Goal: Task Accomplishment & Management: Manage account settings

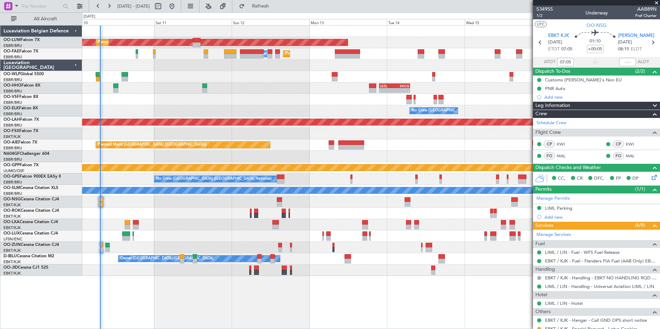
click at [230, 223] on div "AOG Maint [GEOGRAPHIC_DATA] Planned Maint [GEOGRAPHIC_DATA] ([GEOGRAPHIC_DATA])…" at bounding box center [371, 151] width 578 height 251
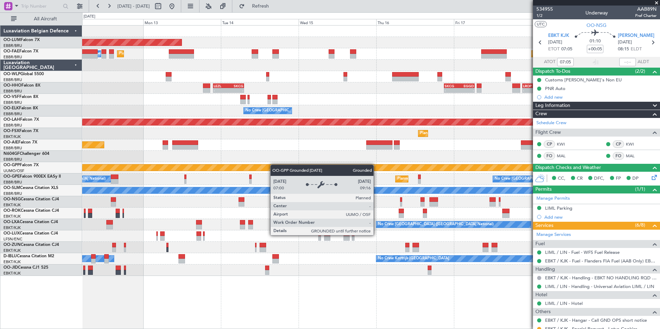
click at [182, 171] on div "AOG Maint Sibiu Planned Maint Brussels (Brussels National) Planned Maint Melsbr…" at bounding box center [371, 151] width 578 height 251
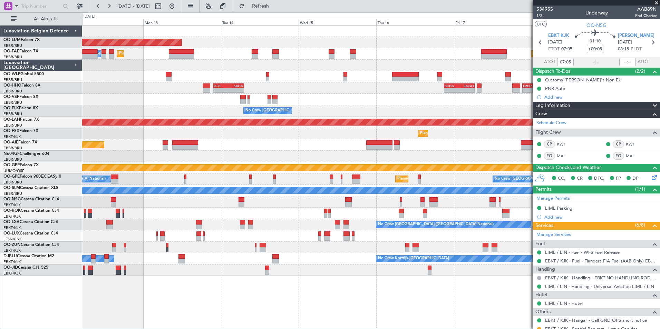
click at [275, 148] on div "AOG Maint Sibiu Planned Maint Brussels (Brussels National) Planned Maint Melsbr…" at bounding box center [371, 151] width 578 height 251
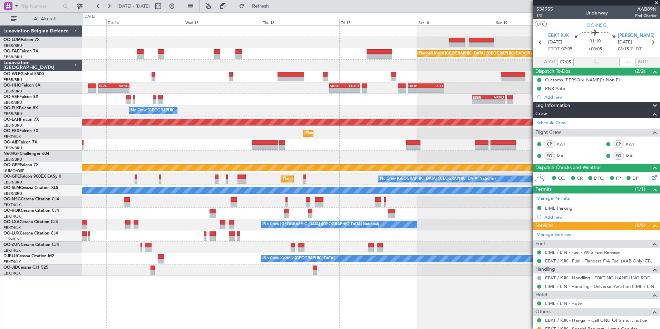
click at [307, 154] on div "AOG Maint Sibiu Planned Maint Brussels (Brussels National) Planned Maint Melsbr…" at bounding box center [371, 151] width 578 height 251
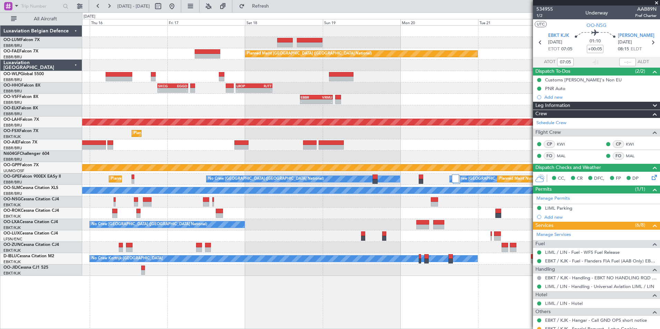
click at [291, 146] on div "RKSS 01:00 Z UBBB 10:45 Z - - Planned Maint Brussels (Brussels National) - - EB…" at bounding box center [371, 151] width 578 height 251
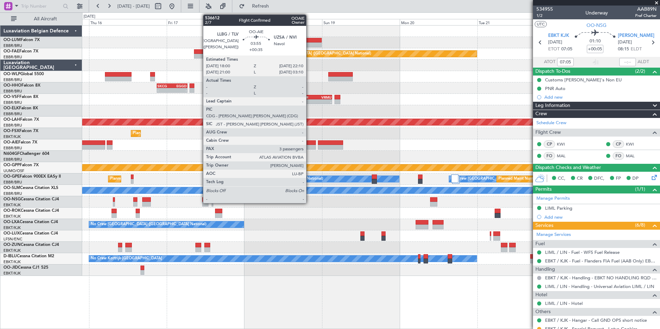
click at [309, 145] on div at bounding box center [310, 147] width 14 height 5
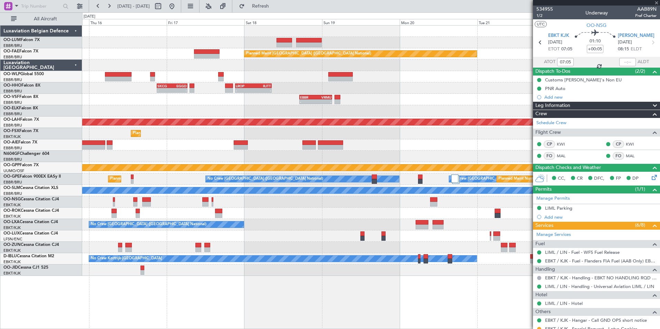
click at [280, 162] on div at bounding box center [371, 156] width 578 height 11
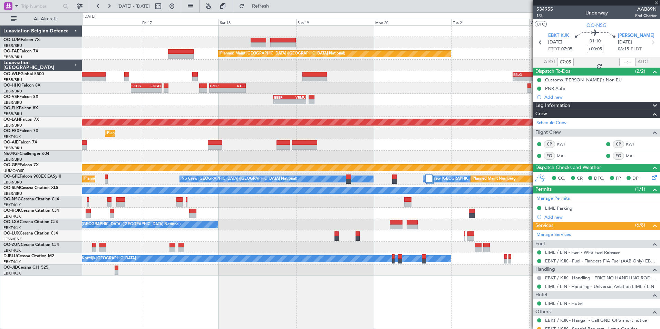
type input "+00:35"
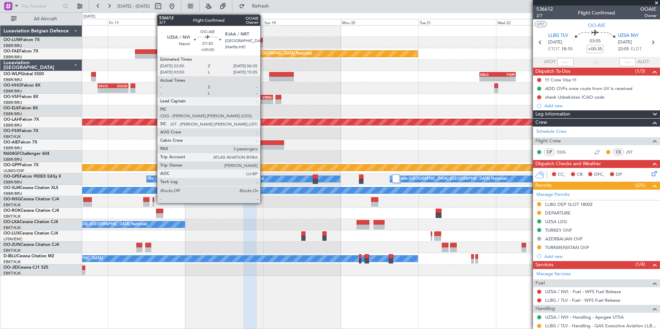
click at [264, 147] on div at bounding box center [271, 147] width 25 height 5
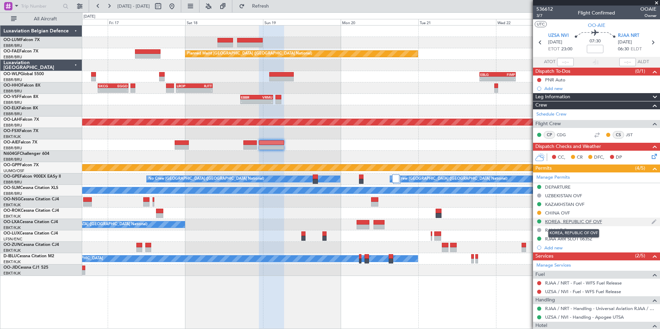
click at [567, 221] on div "KOREA, REPUBLIC OF OVF" at bounding box center [573, 222] width 57 height 6
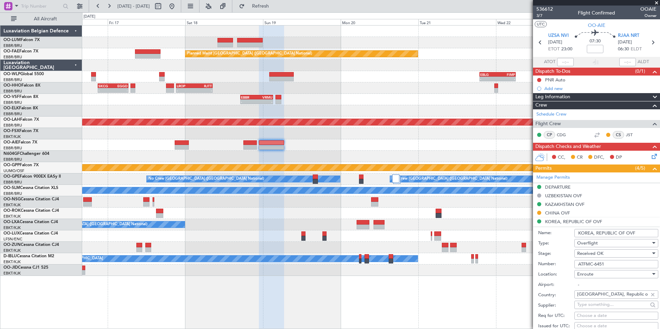
click at [604, 267] on input "ATFMC-6451" at bounding box center [617, 264] width 84 height 8
click at [619, 267] on input "ATFMC-6451" at bounding box center [617, 264] width 84 height 8
click at [615, 264] on input "ATFMC-6451" at bounding box center [617, 264] width 84 height 8
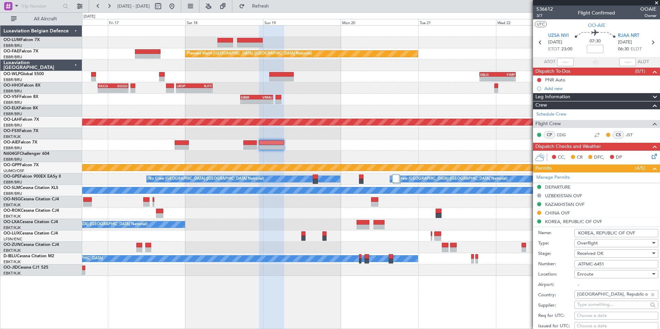
click at [615, 264] on input "ATFMC-6451" at bounding box center [617, 264] width 84 height 8
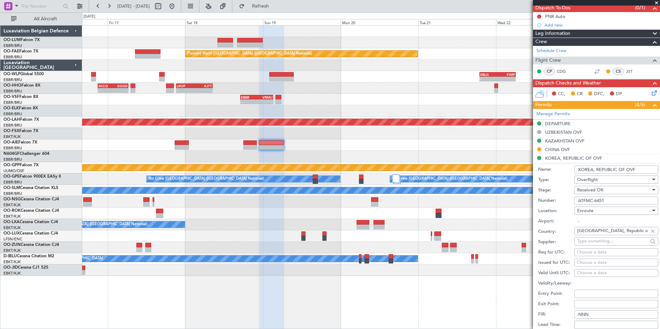
scroll to position [173, 0]
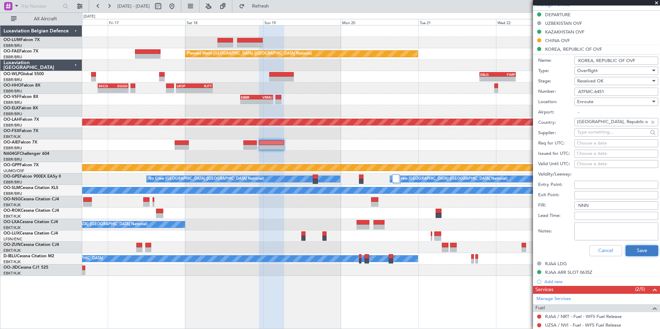
click at [626, 253] on button "Save" at bounding box center [642, 251] width 33 height 11
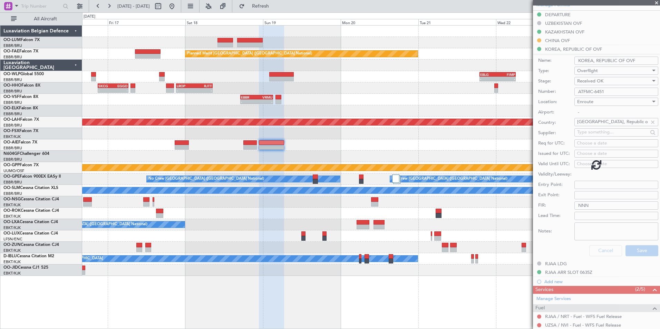
scroll to position [82, 0]
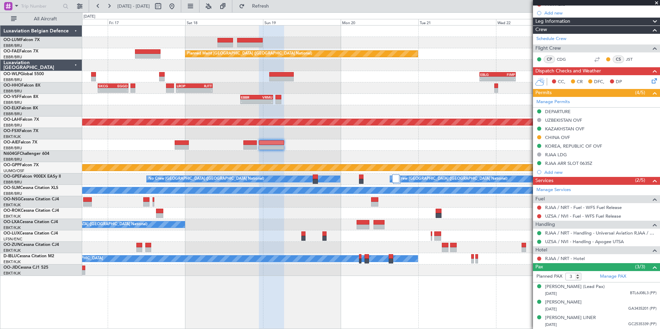
click at [98, 139] on div "Planned Maint Kortrijk-[GEOGRAPHIC_DATA]" at bounding box center [371, 133] width 578 height 11
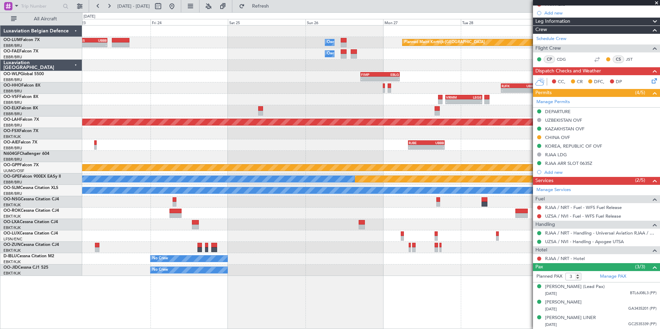
click at [240, 153] on div "- - RKSS 01:00 Z UBBB 10:45 Z Owner Melsbroek Air Base Planned Maint Kortrijk-W…" at bounding box center [371, 151] width 578 height 251
click at [278, 161] on div at bounding box center [371, 156] width 578 height 11
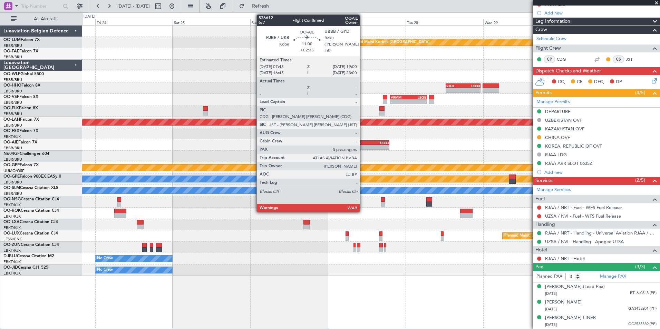
click at [363, 146] on div "-" at bounding box center [363, 147] width 18 height 4
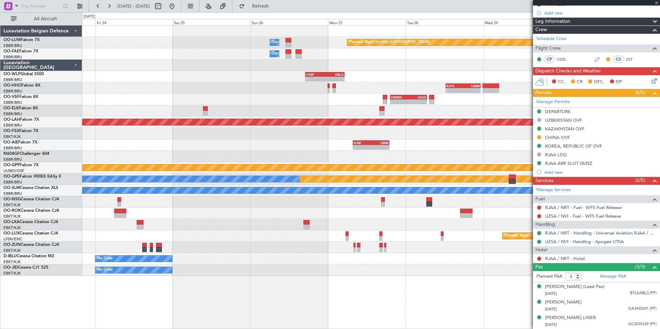
type input "+02:35"
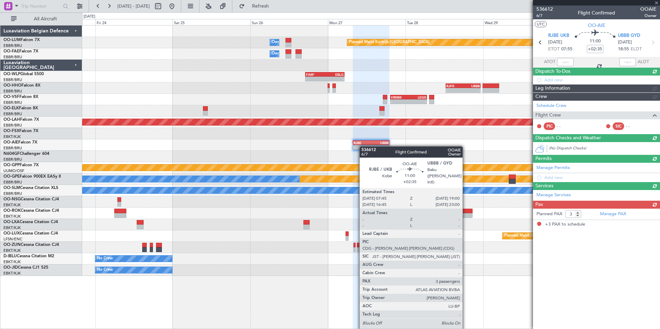
scroll to position [0, 0]
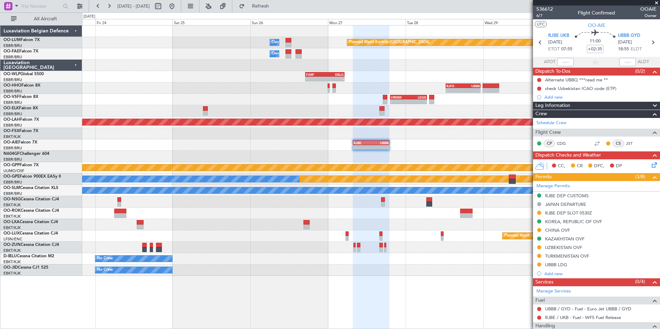
click at [554, 223] on div "KOREA, REPUBLIC OF OVF" at bounding box center [573, 222] width 57 height 6
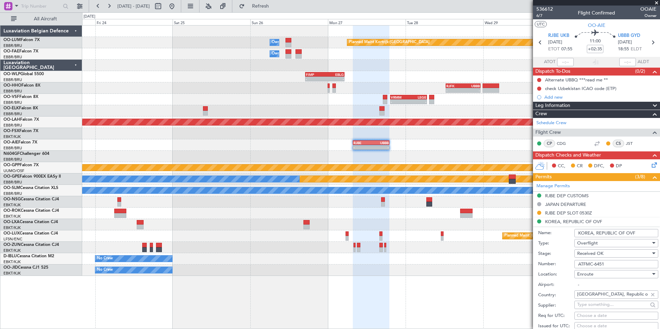
drag, startPoint x: 610, startPoint y: 266, endPoint x: 557, endPoint y: 265, distance: 52.8
click at [557, 265] on div "Number: ATFMC-6451" at bounding box center [598, 264] width 120 height 10
click at [418, 200] on div at bounding box center [371, 202] width 578 height 11
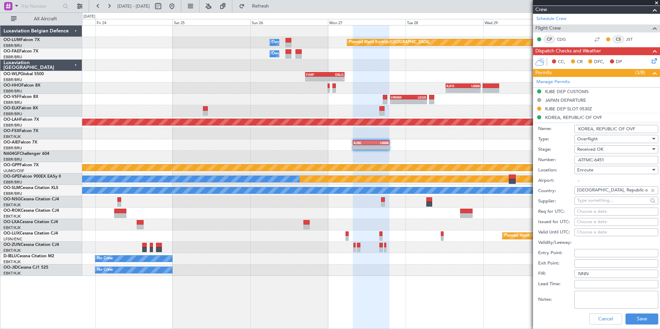
scroll to position [207, 0]
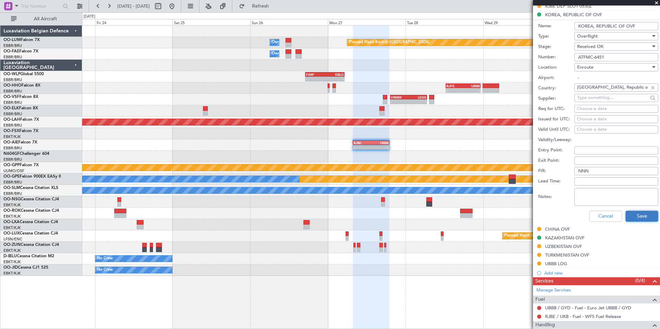
click at [642, 214] on button "Save" at bounding box center [642, 216] width 33 height 11
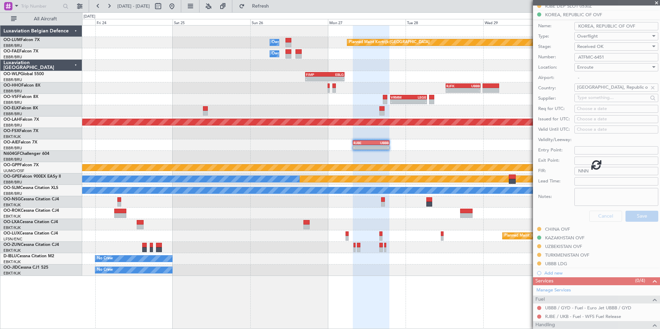
scroll to position [91, 0]
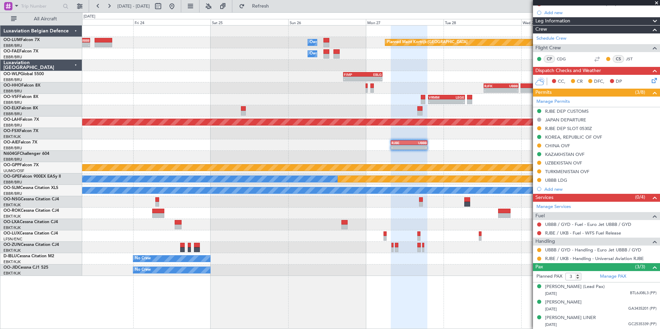
click at [425, 160] on div at bounding box center [371, 156] width 578 height 11
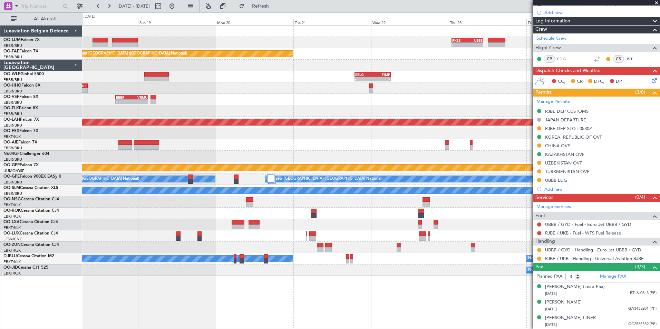
click at [487, 185] on div "A/C Unavailable [GEOGRAPHIC_DATA]" at bounding box center [371, 190] width 578 height 11
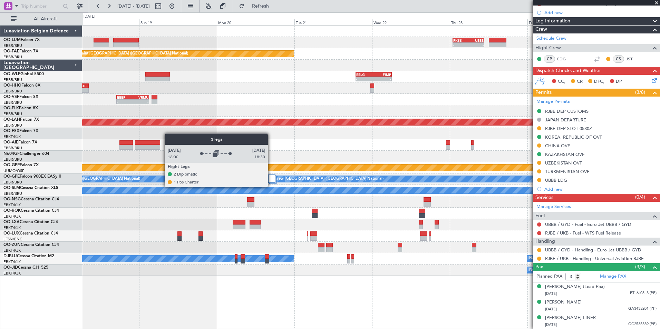
click at [323, 189] on div "A/C Unavailable [GEOGRAPHIC_DATA]" at bounding box center [371, 191] width 1733 height 6
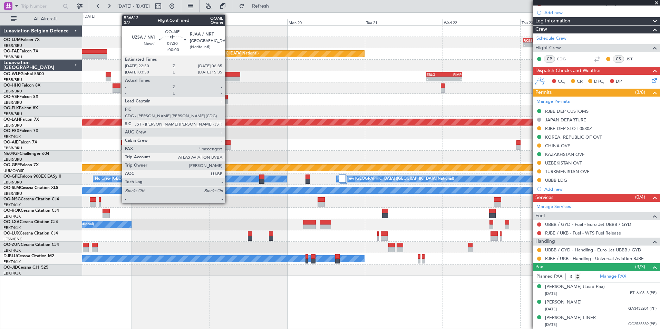
click at [228, 142] on div at bounding box center [217, 143] width 25 height 5
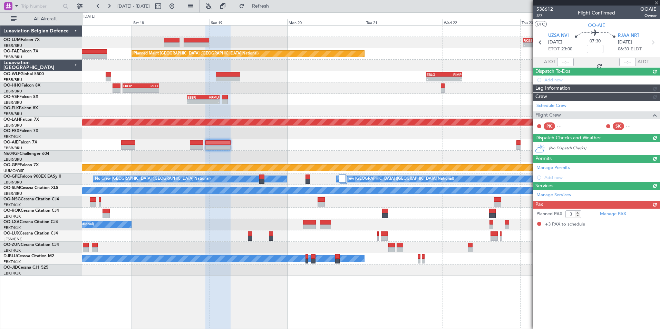
scroll to position [0, 0]
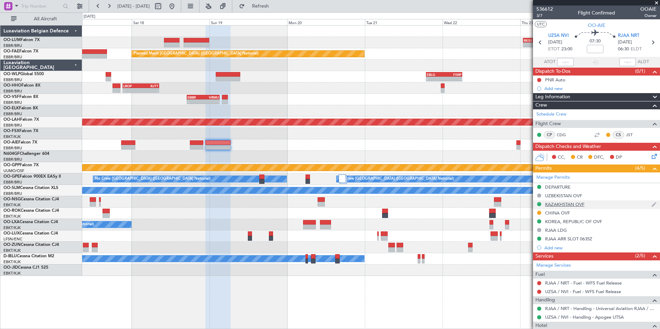
click at [564, 205] on div "KAZAKHSTAN OVF" at bounding box center [564, 205] width 39 height 6
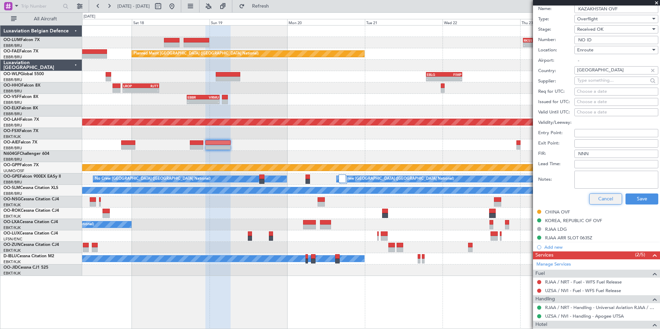
click at [605, 198] on button "Cancel" at bounding box center [606, 199] width 33 height 11
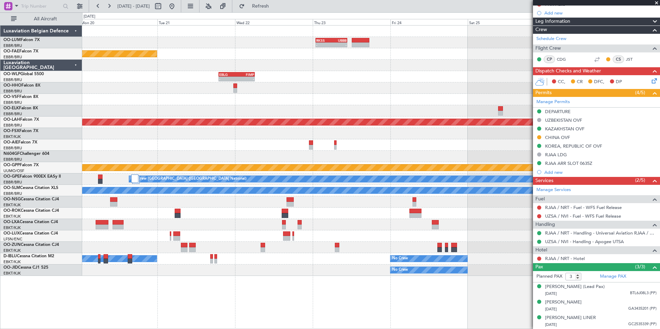
click at [225, 175] on div "- - RKSS 01:00 Z UBBB 10:45 Z Owner Melsbroek Air Base Planned Maint Kortrijk-W…" at bounding box center [371, 151] width 578 height 251
click at [235, 176] on div "- - RKSS 01:00 Z UBBB 10:45 Z Owner Melsbroek Air Base Planned Maint Kortrijk-W…" at bounding box center [371, 151] width 578 height 251
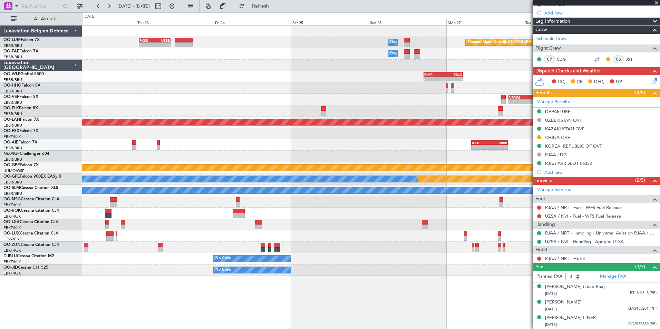
click at [339, 164] on div "- - RKSS 01:00 Z UBBB 10:45 Z Owner Melsbroek Air Base Planned Maint Kortrijk-W…" at bounding box center [371, 151] width 578 height 251
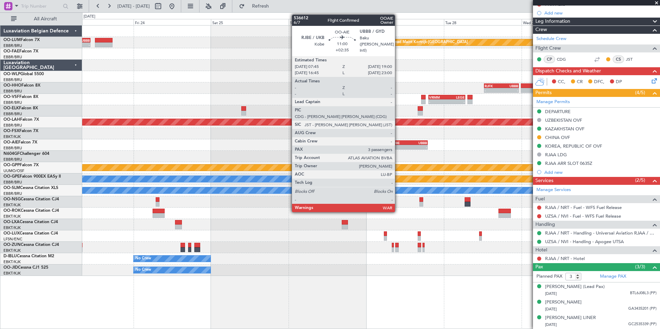
click at [399, 146] on div "-" at bounding box center [401, 147] width 18 height 4
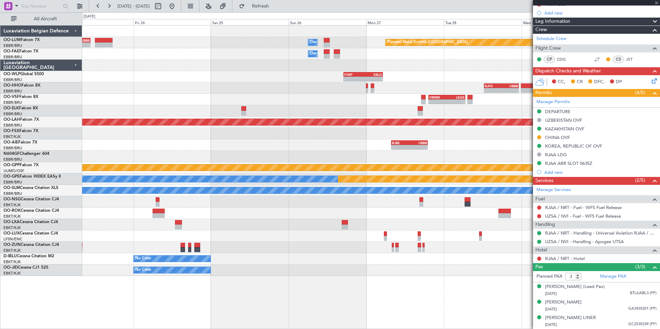
scroll to position [0, 0]
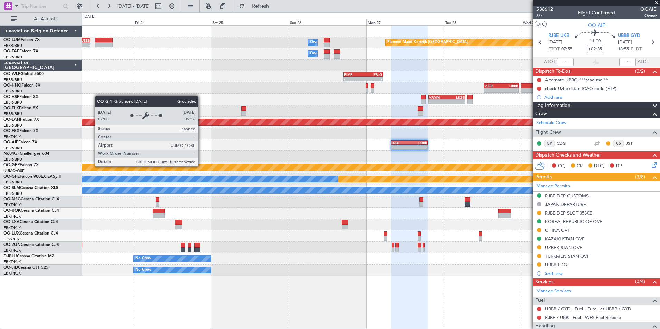
click at [503, 168] on div "Grounded [PERSON_NAME]" at bounding box center [371, 168] width 1733 height 6
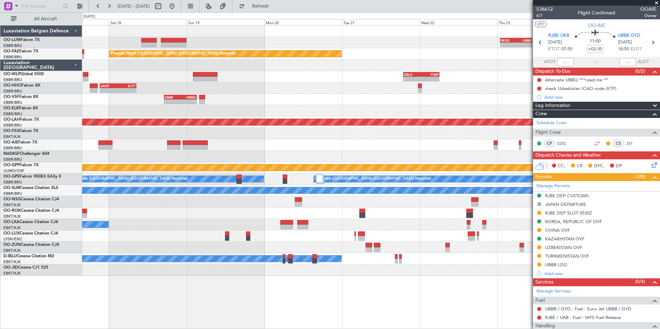
click at [332, 157] on div at bounding box center [371, 156] width 578 height 11
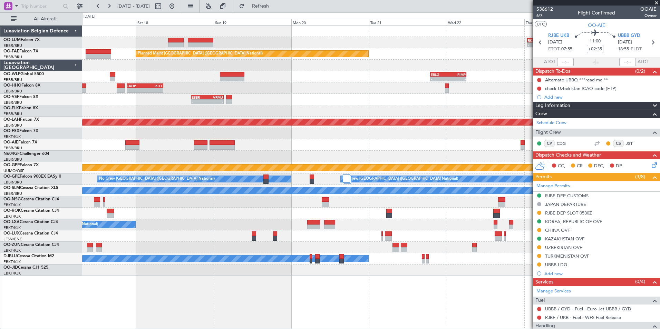
click at [274, 147] on div at bounding box center [371, 145] width 578 height 11
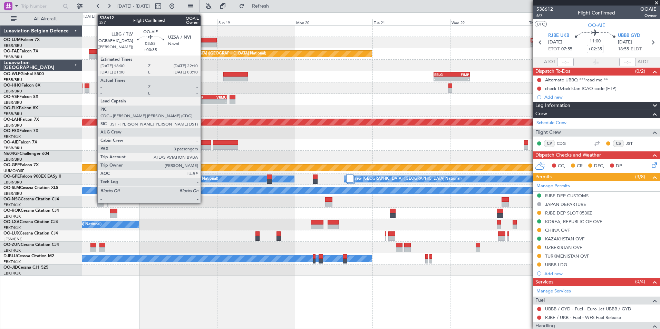
click at [204, 146] on div at bounding box center [205, 147] width 14 height 5
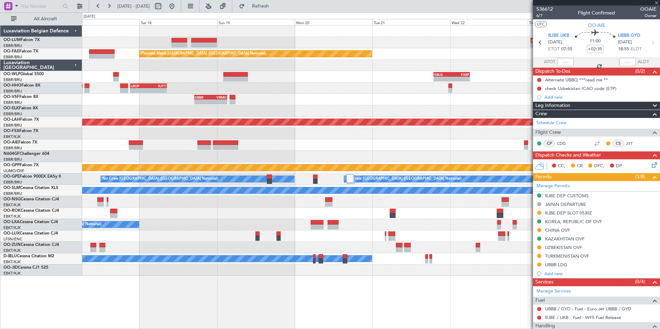
type input "+00:35"
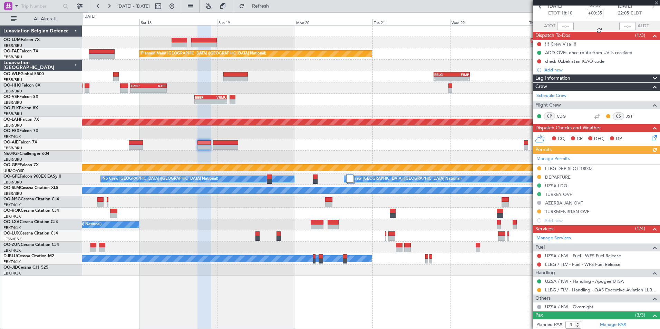
scroll to position [69, 0]
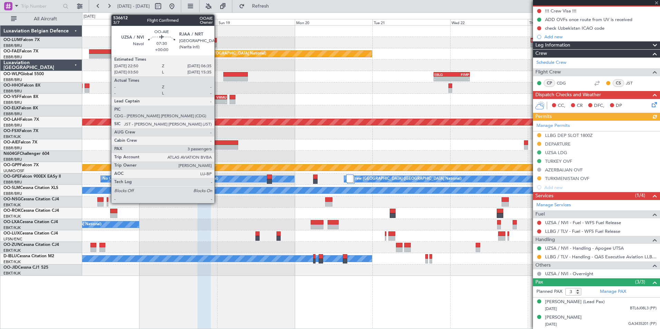
click at [218, 147] on div at bounding box center [225, 147] width 25 height 5
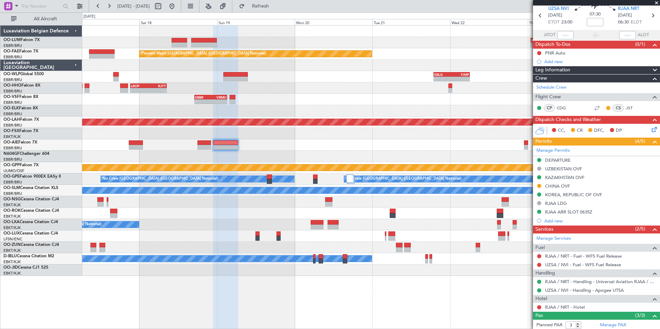
scroll to position [0, 0]
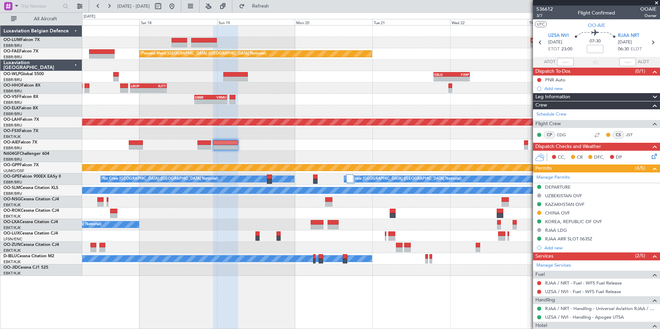
click at [146, 150] on div "- - RKSS 01:00 Z UBBB 10:45 Z Owner Melsbroek Air Base Planned Maint Brussels (…" at bounding box center [371, 151] width 578 height 251
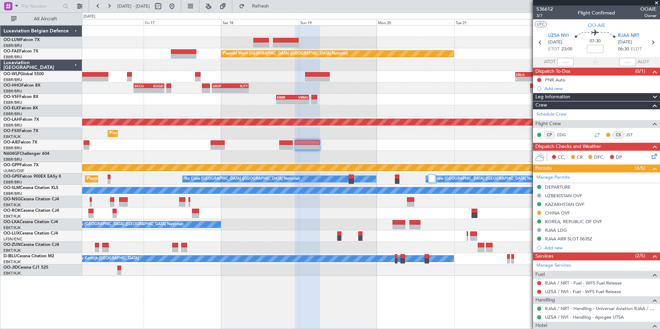
click at [494, 142] on div "- - RKSS 01:00 Z UBBB 10:45 Z Planned Maint Brussels (Brussels National) - - EB…" at bounding box center [371, 151] width 578 height 251
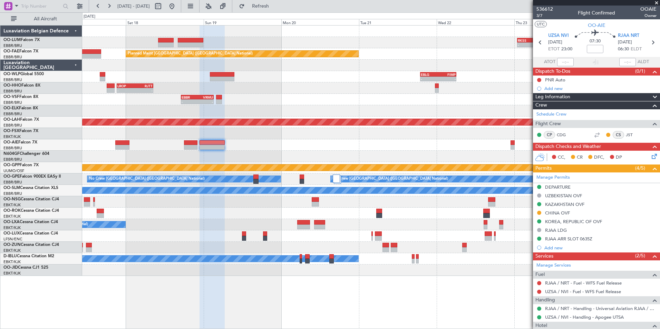
click at [186, 148] on div "- - RKSS 01:00 Z UBBB 10:45 Z Owner Melsbroek Air Base Planned Maint Brussels (…" at bounding box center [371, 151] width 578 height 251
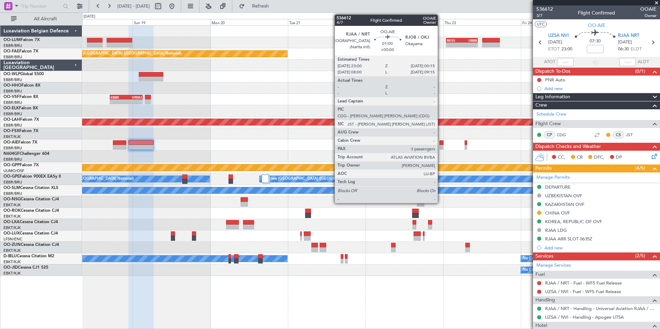
click at [441, 146] on div at bounding box center [442, 147] width 4 height 5
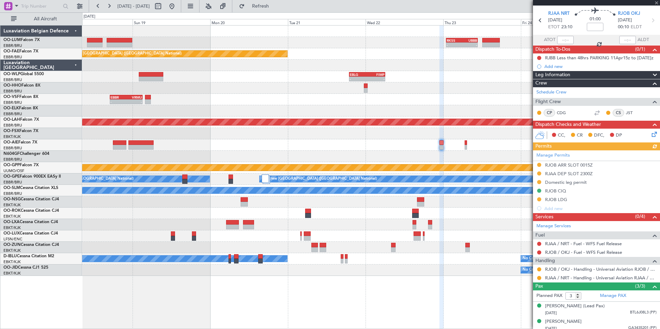
scroll to position [48, 0]
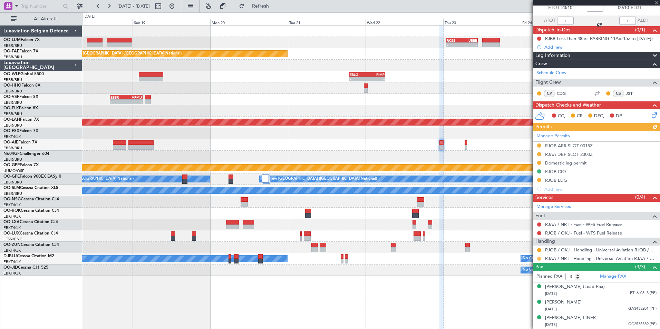
click at [540, 257] on button at bounding box center [539, 259] width 4 height 4
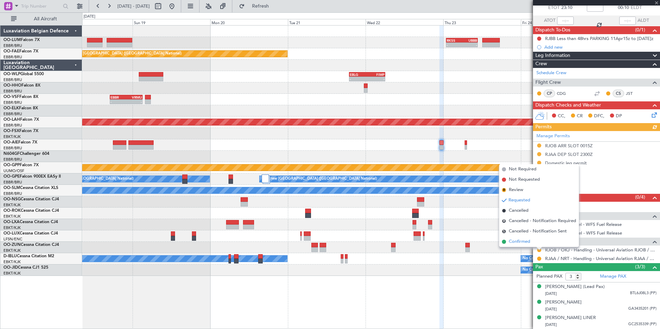
click at [523, 242] on span "Confirmed" at bounding box center [519, 242] width 21 height 7
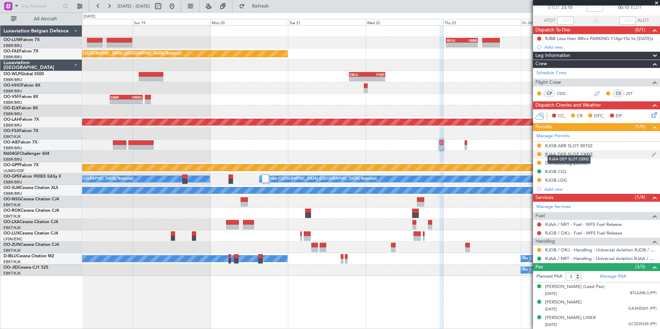
click at [554, 152] on div "RJAA DEP SLOT 2300Z" at bounding box center [569, 155] width 48 height 6
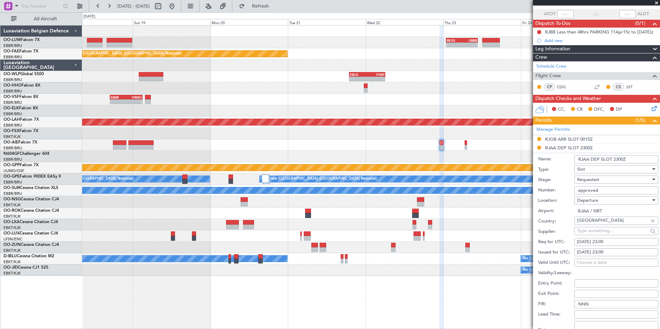
click at [591, 180] on span "Requested" at bounding box center [588, 180] width 22 height 6
click at [600, 233] on span "Received OK" at bounding box center [614, 232] width 73 height 10
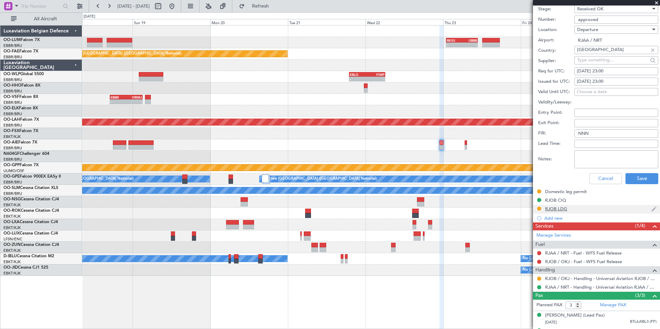
scroll to position [221, 0]
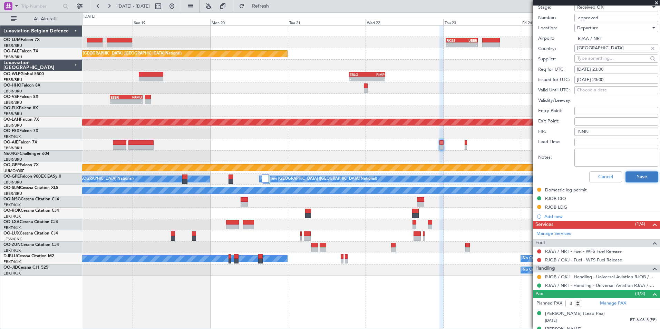
click at [640, 178] on button "Save" at bounding box center [642, 177] width 33 height 11
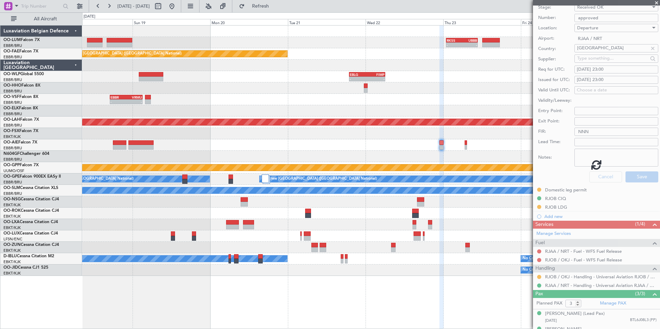
scroll to position [15, 0]
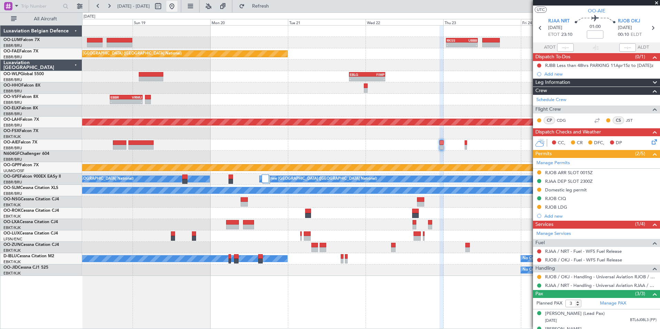
click at [178, 4] on button at bounding box center [171, 6] width 11 height 11
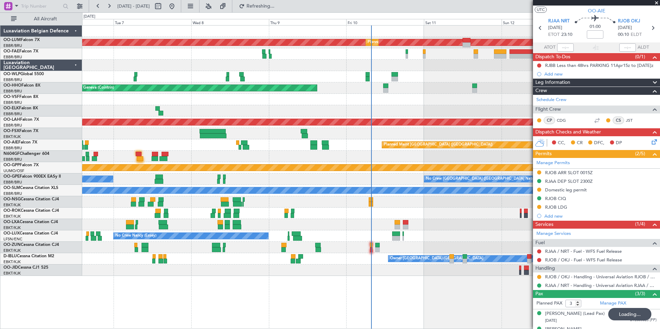
click at [313, 221] on div "AOG Maint Sibiu Planned Maint Brussels (Brussels National) Planned Maint Melsbr…" at bounding box center [371, 151] width 578 height 251
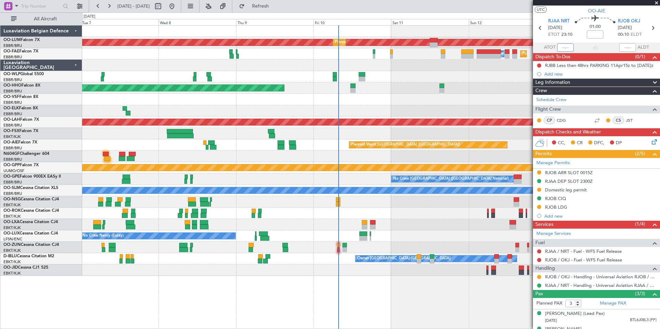
click at [564, 48] on input "text" at bounding box center [565, 48] width 17 height 8
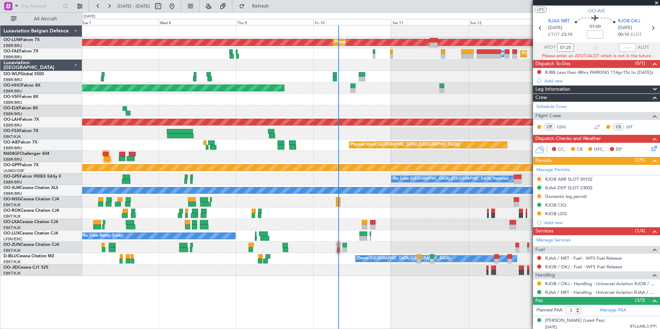
click at [288, 210] on div at bounding box center [371, 213] width 578 height 11
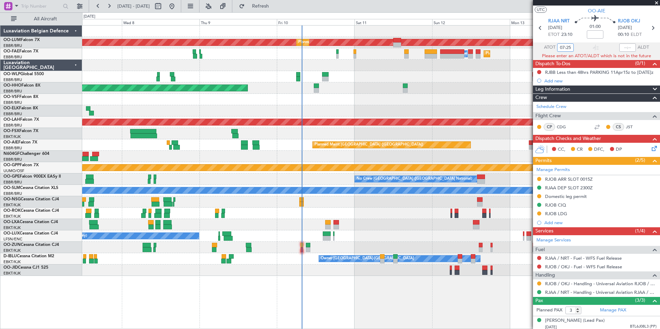
click at [304, 214] on div at bounding box center [371, 213] width 578 height 11
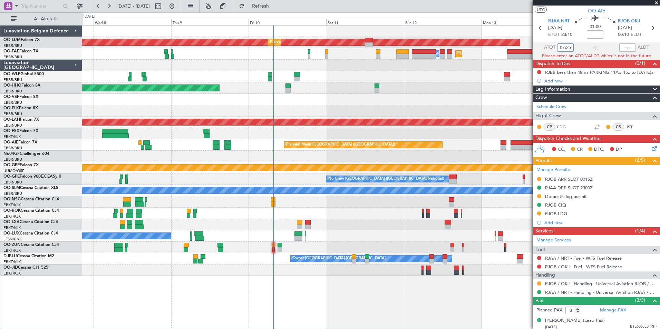
click at [571, 47] on input "07:25" at bounding box center [565, 48] width 17 height 8
click at [570, 47] on input "07:25" at bounding box center [565, 48] width 17 height 8
click at [564, 49] on input "07:25" at bounding box center [565, 48] width 17 height 8
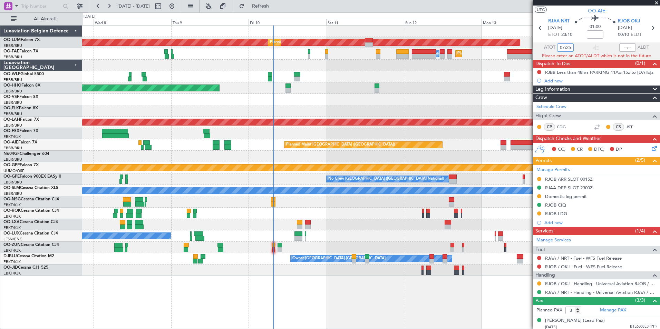
click at [564, 49] on input "07:25" at bounding box center [565, 48] width 17 height 8
type input "0725"
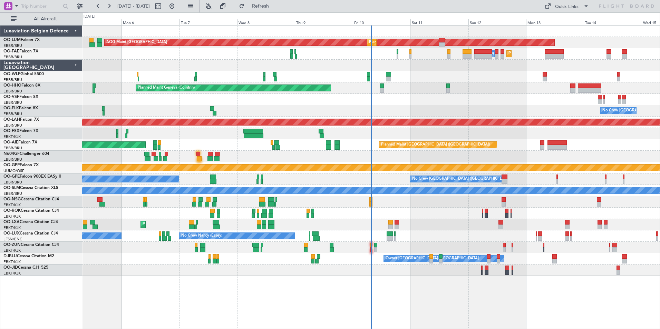
click at [402, 204] on div at bounding box center [371, 202] width 578 height 11
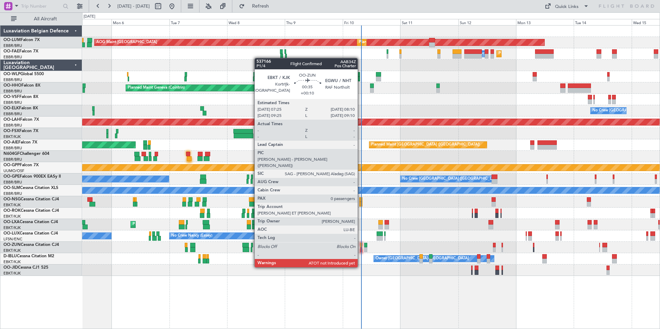
click at [361, 248] on div at bounding box center [362, 250] width 2 height 5
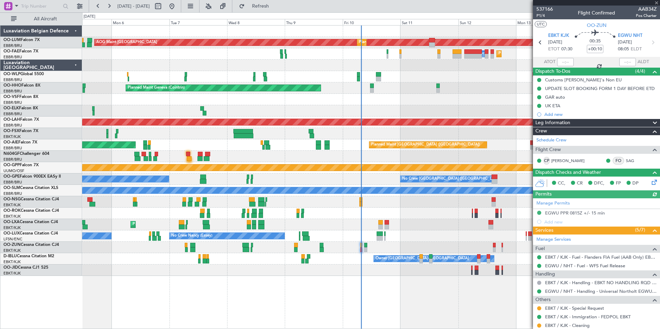
click at [563, 61] on div at bounding box center [565, 62] width 17 height 8
click at [567, 61] on div at bounding box center [565, 62] width 17 height 8
click at [560, 63] on div at bounding box center [565, 62] width 17 height 8
click at [564, 63] on div at bounding box center [565, 62] width 17 height 8
click at [566, 63] on input "text" at bounding box center [565, 62] width 17 height 8
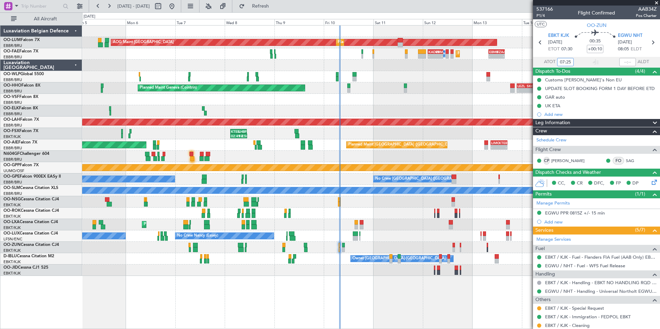
click at [348, 236] on div "No Crew [PERSON_NAME] ([PERSON_NAME]) No Crew [PERSON_NAME] ([PERSON_NAME])" at bounding box center [371, 236] width 578 height 11
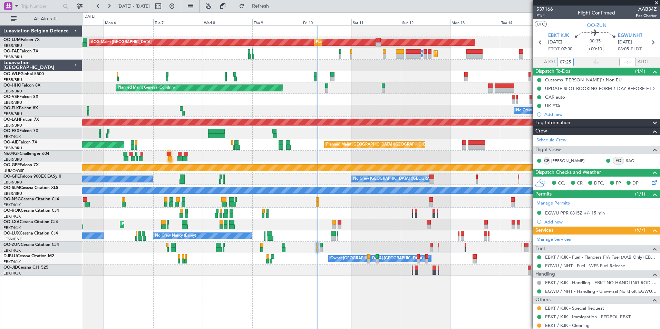
type input "07:25"
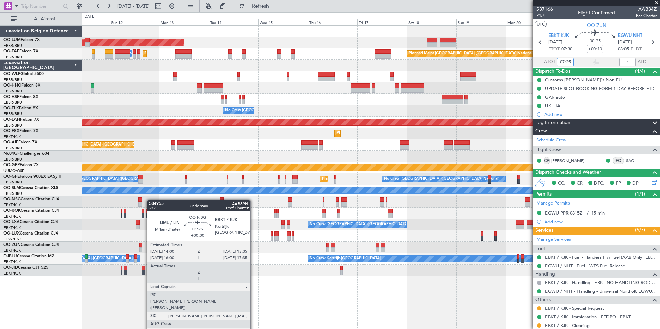
click at [150, 200] on div "AOG Maint [GEOGRAPHIC_DATA] Planned Maint [GEOGRAPHIC_DATA] ([GEOGRAPHIC_DATA])…" at bounding box center [371, 151] width 578 height 251
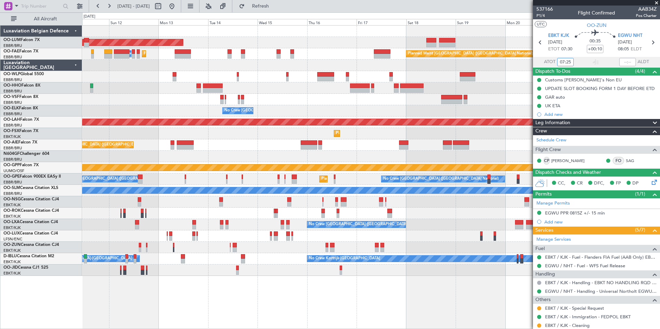
click at [291, 143] on div "AOG Maint [GEOGRAPHIC_DATA] Planned Maint [GEOGRAPHIC_DATA] ([GEOGRAPHIC_DATA])…" at bounding box center [371, 151] width 578 height 251
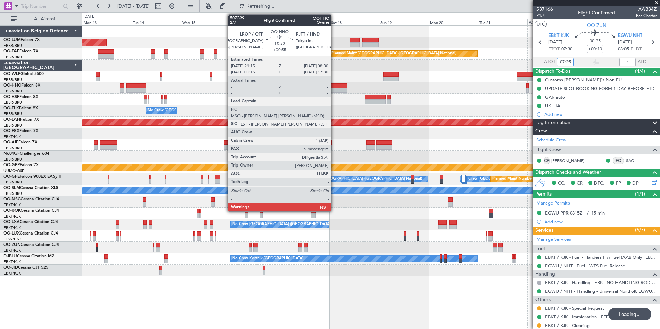
click at [334, 88] on div at bounding box center [335, 90] width 23 height 5
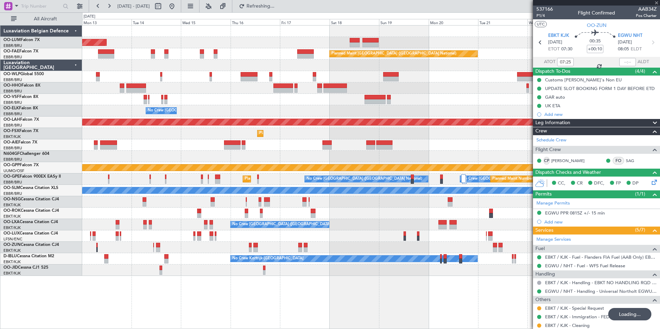
click at [241, 108] on div "AOG Maint [GEOGRAPHIC_DATA] Planned Maint [GEOGRAPHIC_DATA] ([GEOGRAPHIC_DATA])…" at bounding box center [371, 151] width 578 height 251
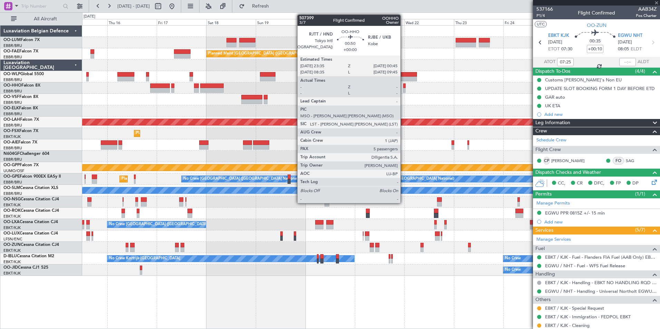
type input "+00:55"
type input "5"
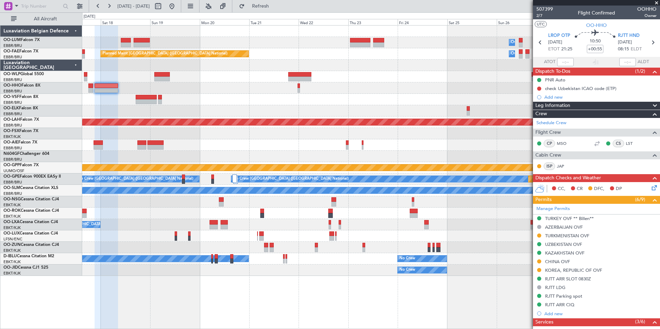
click at [182, 101] on div "Planned Maint Kortrijk-[GEOGRAPHIC_DATA] Owner [GEOGRAPHIC_DATA] Planned Maint …" at bounding box center [371, 151] width 578 height 251
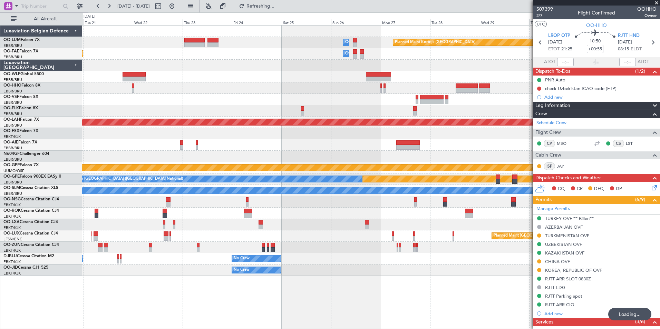
click at [366, 94] on div "Planned Maint Kortrijk-[GEOGRAPHIC_DATA] Owner [GEOGRAPHIC_DATA] Planned Maint …" at bounding box center [371, 151] width 578 height 251
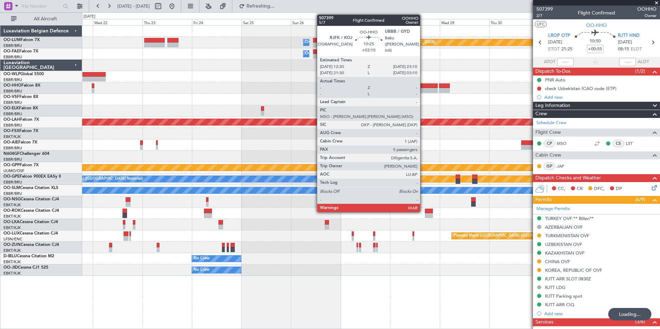
click at [423, 90] on div at bounding box center [427, 90] width 22 height 5
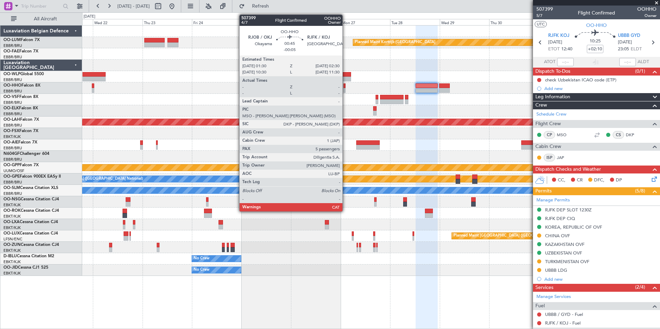
click at [346, 88] on div at bounding box center [345, 90] width 2 height 5
type input "-00:05"
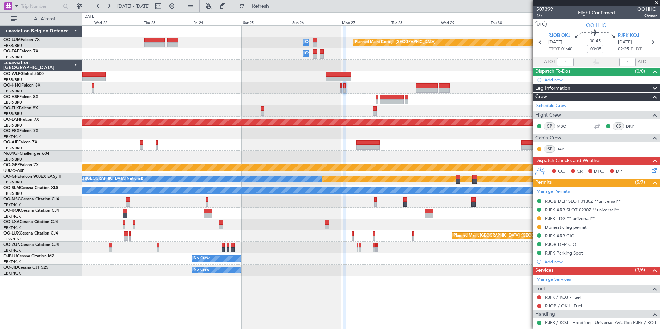
scroll to position [69, 0]
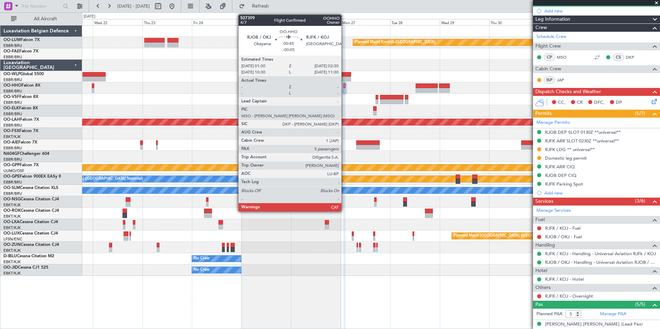
click at [345, 89] on div at bounding box center [345, 90] width 2 height 5
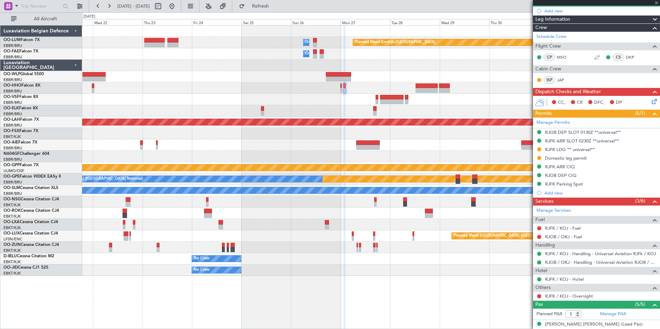
scroll to position [0, 0]
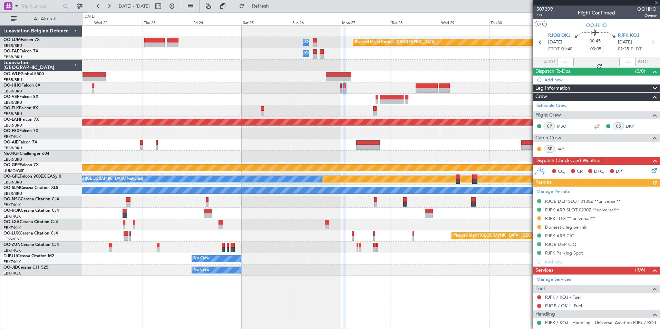
click at [570, 207] on div "Manage Permits RJOB DEP SLOT 0130Z **universal** RJFK ARR SLOT 0230Z **universa…" at bounding box center [596, 227] width 127 height 80
click at [564, 210] on div "Manage Permits RJOB DEP SLOT 0130Z **universal** RJFK ARR SLOT 0230Z **universa…" at bounding box center [596, 227] width 127 height 80
click at [570, 208] on div "Manage Permits RJOB DEP SLOT 0130Z **universal** RJFK ARR SLOT 0230Z **universa…" at bounding box center [596, 227] width 127 height 80
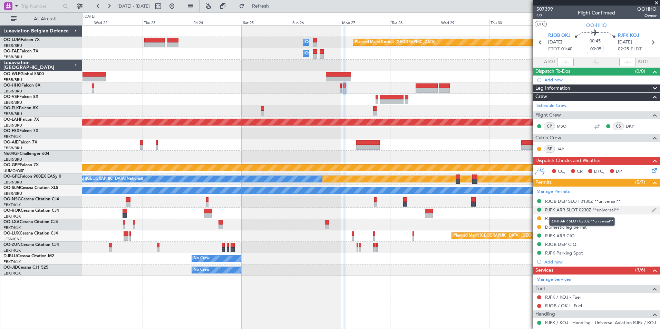
click at [568, 208] on div "RJFK ARR SLOT 0230Z **universal**" at bounding box center [582, 210] width 74 height 6
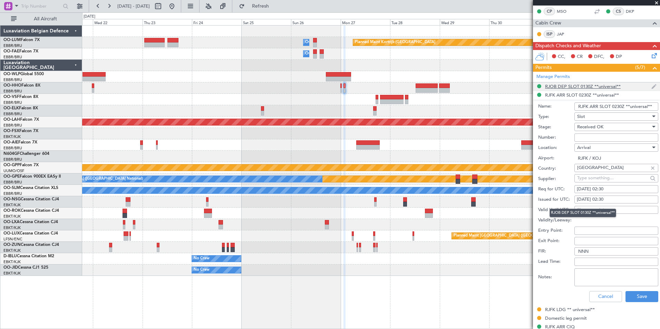
scroll to position [138, 0]
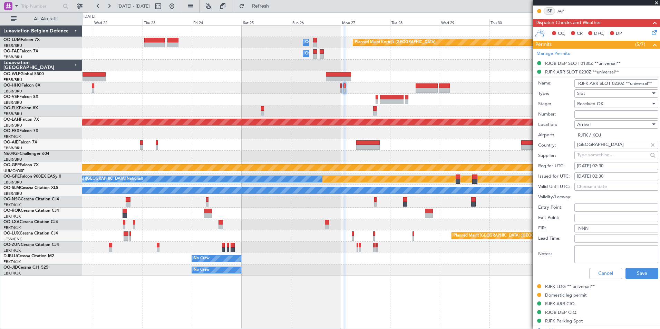
click at [587, 117] on input "Number:" at bounding box center [617, 115] width 84 height 8
type input "approved"
click at [639, 275] on button "Save" at bounding box center [642, 273] width 33 height 11
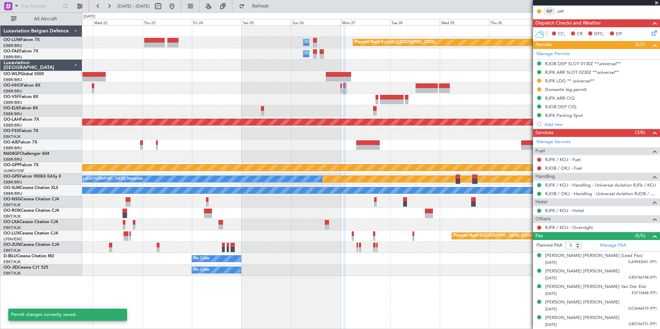
scroll to position [137, 0]
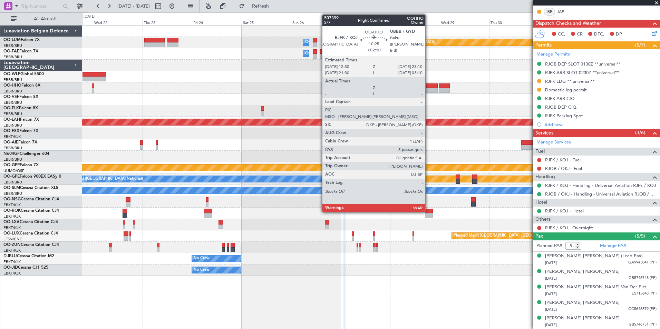
click at [429, 87] on div at bounding box center [427, 86] width 22 height 5
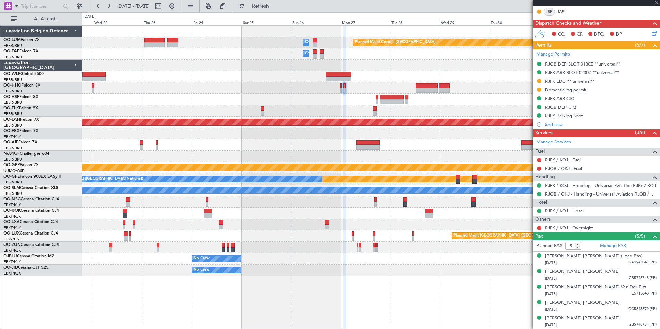
type input "+02:10"
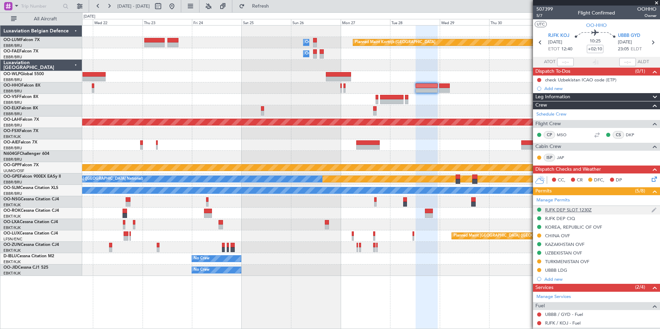
click at [558, 211] on div "RJFK DEP SLOT 1230Z" at bounding box center [568, 210] width 47 height 6
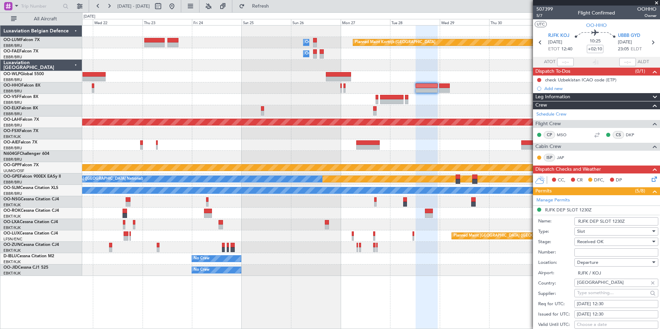
click at [587, 250] on input "Number:" at bounding box center [617, 253] width 84 height 8
type input "approved"
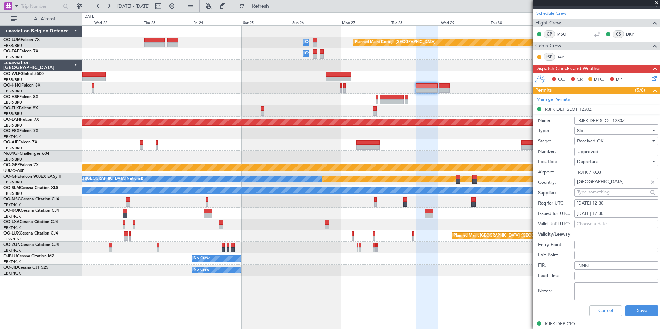
scroll to position [104, 0]
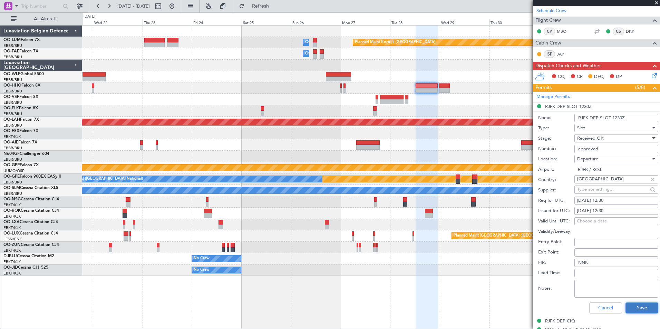
click at [635, 304] on button "Save" at bounding box center [642, 308] width 33 height 11
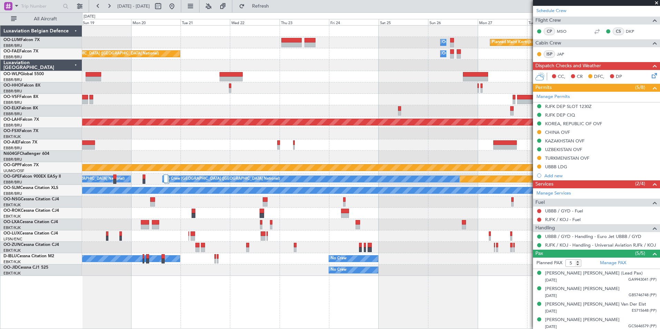
click at [416, 210] on div "Planned Maint Kortrijk-[GEOGRAPHIC_DATA] Owner [GEOGRAPHIC_DATA] Owner [GEOGRAP…" at bounding box center [371, 151] width 578 height 251
click at [424, 226] on div "No Crew [GEOGRAPHIC_DATA] ([GEOGRAPHIC_DATA] National)" at bounding box center [371, 224] width 578 height 11
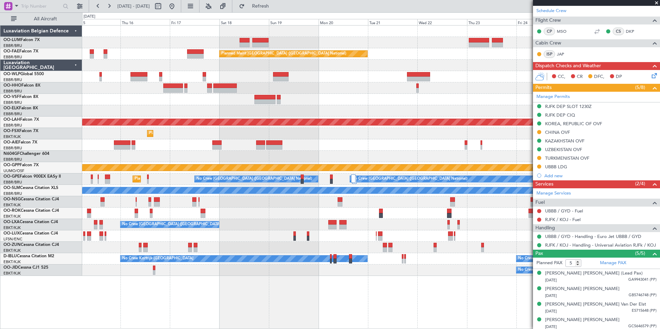
click at [472, 236] on div "Planned Maint [GEOGRAPHIC_DATA] ([GEOGRAPHIC_DATA])" at bounding box center [371, 236] width 578 height 11
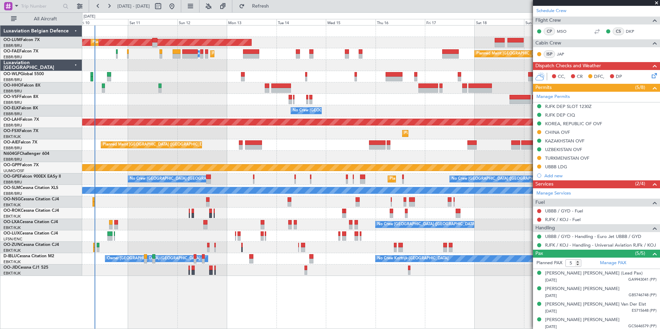
click at [264, 239] on div at bounding box center [262, 238] width 3 height 5
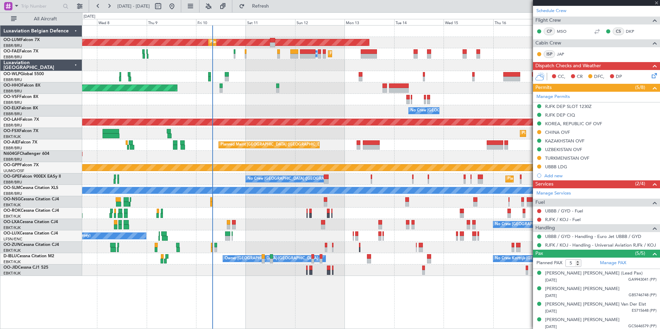
type input "1"
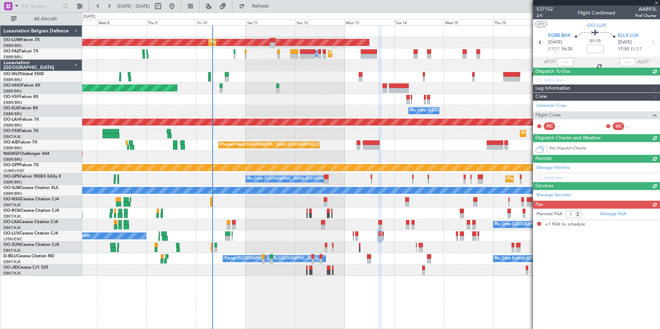
scroll to position [0, 0]
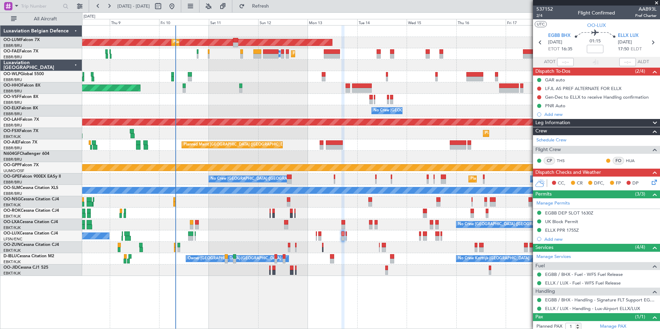
click at [238, 228] on div "AOG Maint [GEOGRAPHIC_DATA] Planned Maint [GEOGRAPHIC_DATA] ([GEOGRAPHIC_DATA])…" at bounding box center [371, 151] width 578 height 251
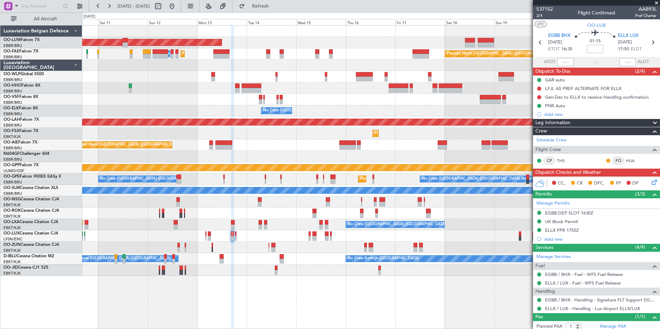
click at [140, 213] on div "AOG Maint [GEOGRAPHIC_DATA] Planned Maint [GEOGRAPHIC_DATA] ([GEOGRAPHIC_DATA])…" at bounding box center [371, 151] width 578 height 251
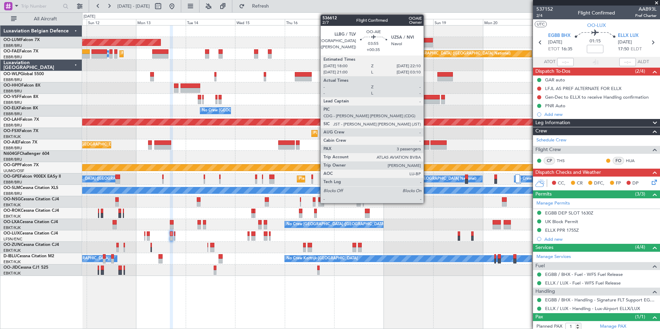
click at [427, 146] on div at bounding box center [425, 147] width 9 height 5
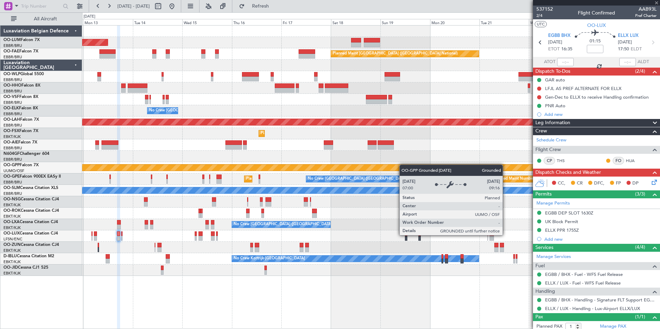
click at [384, 168] on div "AOG Maint [GEOGRAPHIC_DATA] Planned Maint [GEOGRAPHIC_DATA] ([GEOGRAPHIC_DATA])…" at bounding box center [371, 151] width 578 height 251
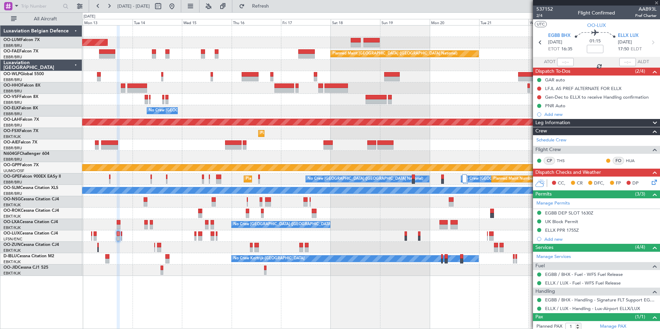
type input "+00:35"
type input "3"
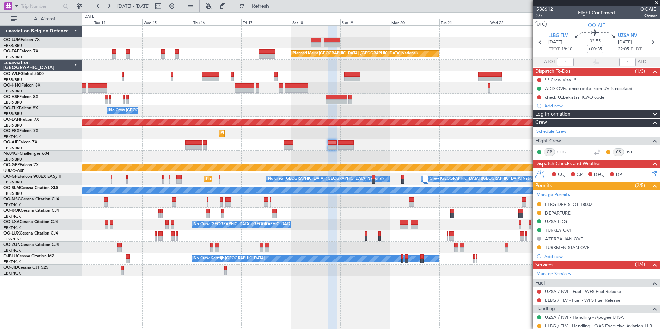
click at [345, 162] on div at bounding box center [371, 156] width 578 height 11
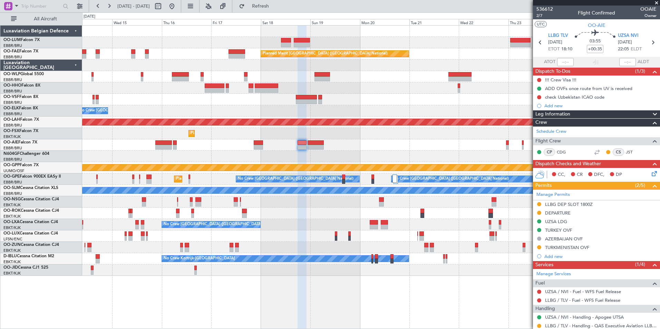
click at [317, 154] on div at bounding box center [371, 156] width 578 height 11
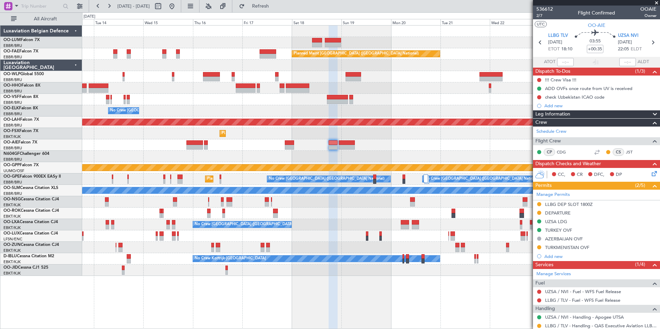
click at [318, 163] on div "Grounded [PERSON_NAME]" at bounding box center [371, 167] width 578 height 11
click at [224, 158] on div "Owner Melsbroek Air Base Planned Maint [GEOGRAPHIC_DATA]-[GEOGRAPHIC_DATA] AOG …" at bounding box center [371, 151] width 578 height 251
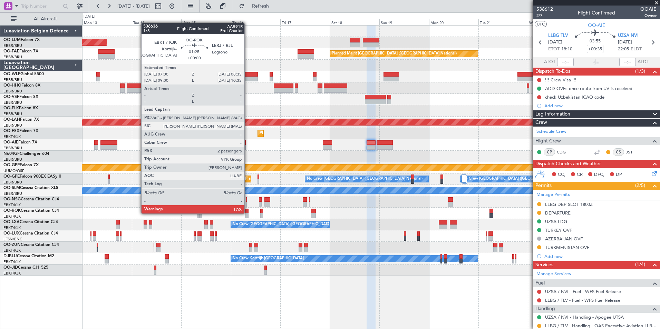
click at [248, 213] on div at bounding box center [246, 211] width 3 height 5
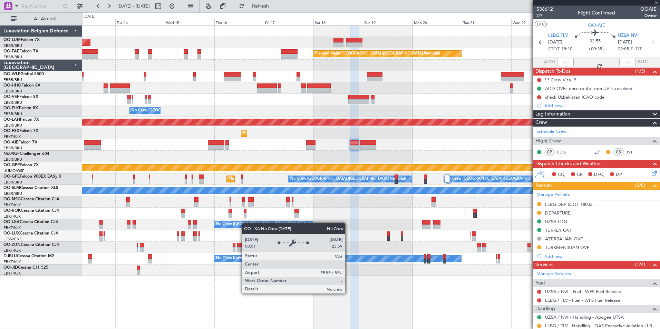
click at [233, 228] on div "No Crew [GEOGRAPHIC_DATA] ([GEOGRAPHIC_DATA] National)" at bounding box center [371, 224] width 578 height 11
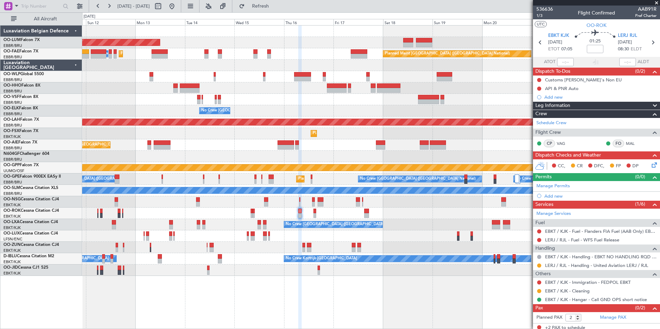
click at [379, 247] on div "AOG Maint [GEOGRAPHIC_DATA] Owner [GEOGRAPHIC_DATA] Planned Maint [GEOGRAPHIC_D…" at bounding box center [371, 151] width 578 height 251
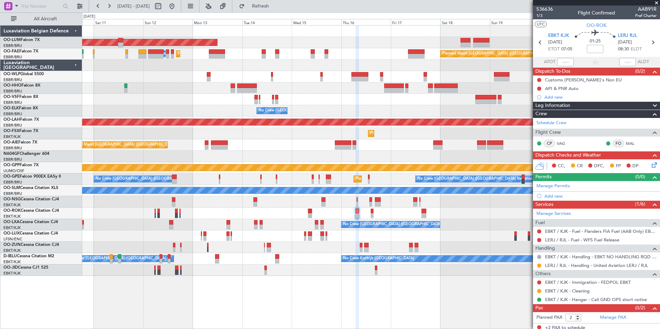
click at [307, 259] on div "No Crew Kortrijk-[GEOGRAPHIC_DATA] Owner [GEOGRAPHIC_DATA]-[GEOGRAPHIC_DATA] No…" at bounding box center [371, 259] width 578 height 11
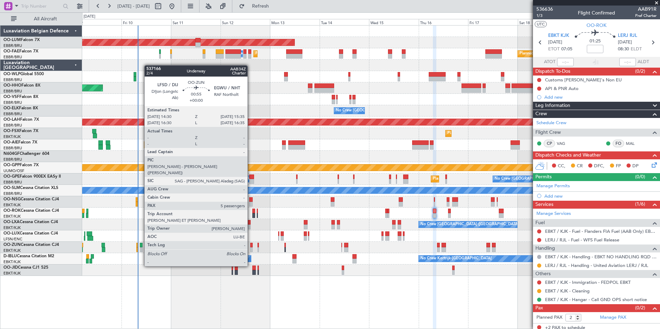
click at [251, 247] on div at bounding box center [251, 245] width 2 height 5
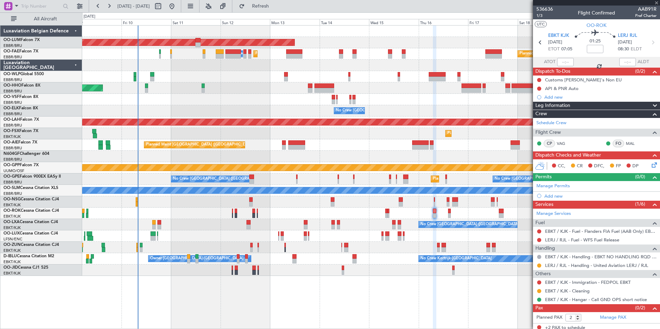
click at [280, 251] on div at bounding box center [371, 247] width 578 height 11
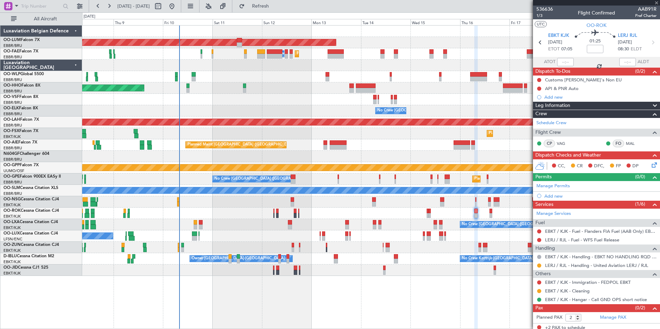
type input "5"
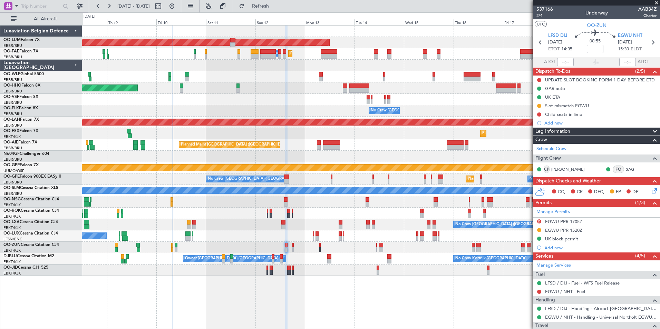
click at [252, 245] on div "AOG Maint [GEOGRAPHIC_DATA] Planned Maint [GEOGRAPHIC_DATA] ([GEOGRAPHIC_DATA])…" at bounding box center [371, 151] width 578 height 251
click at [247, 240] on div "No Crew [PERSON_NAME] ([PERSON_NAME]) No Crew [PERSON_NAME] ([PERSON_NAME])" at bounding box center [371, 236] width 578 height 11
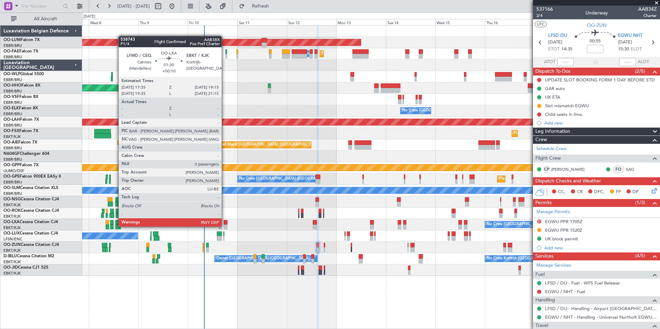
click at [225, 226] on div at bounding box center [225, 227] width 3 height 5
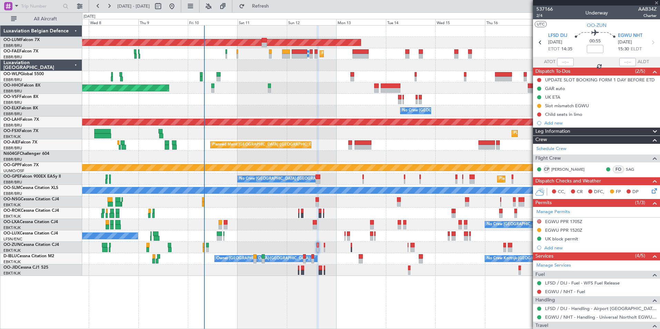
type input "+00:10"
type input "0"
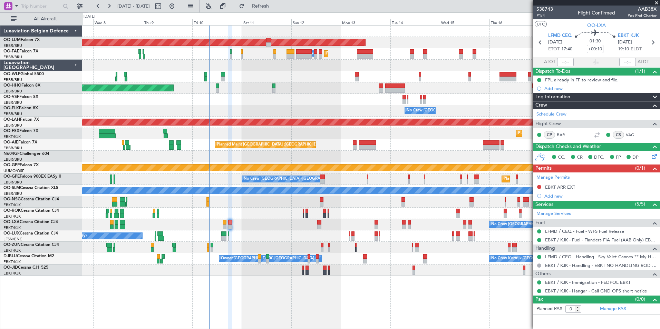
click at [247, 222] on div "No Crew [GEOGRAPHIC_DATA] ([GEOGRAPHIC_DATA] National) Planned Maint [GEOGRAPHI…" at bounding box center [371, 224] width 578 height 11
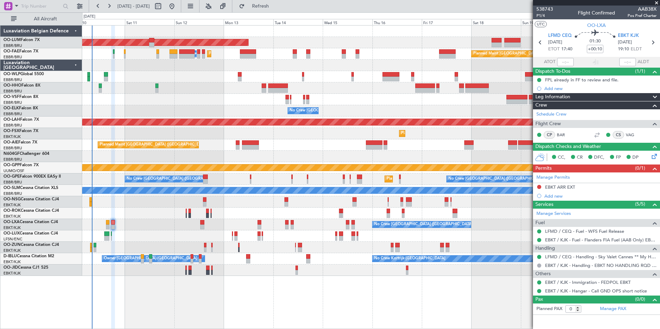
click at [218, 110] on div "AOG Maint [GEOGRAPHIC_DATA] Planned Maint [GEOGRAPHIC_DATA] Owner [GEOGRAPHIC_D…" at bounding box center [371, 151] width 578 height 251
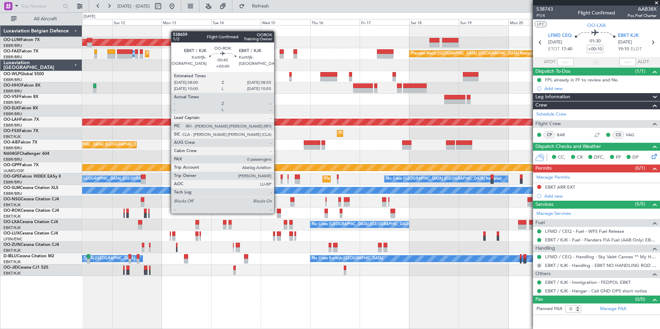
click at [277, 213] on div at bounding box center [278, 211] width 2 height 5
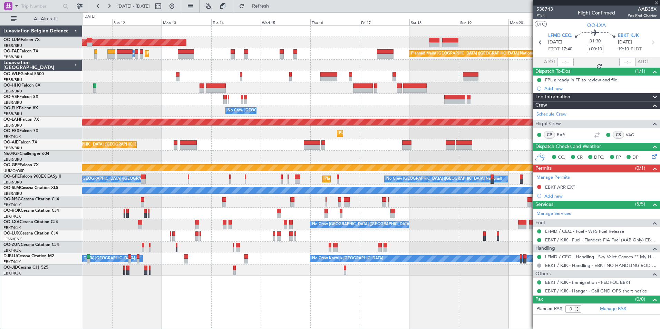
type input "+00:40"
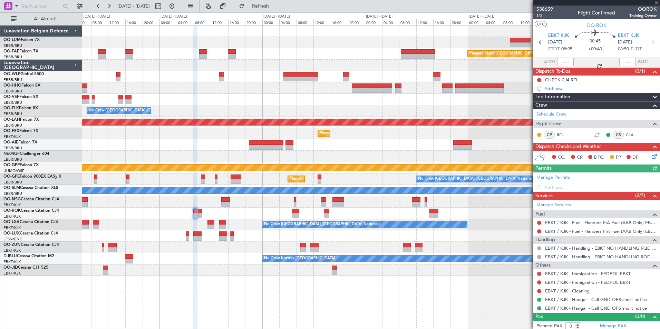
click at [263, 217] on div at bounding box center [371, 213] width 578 height 11
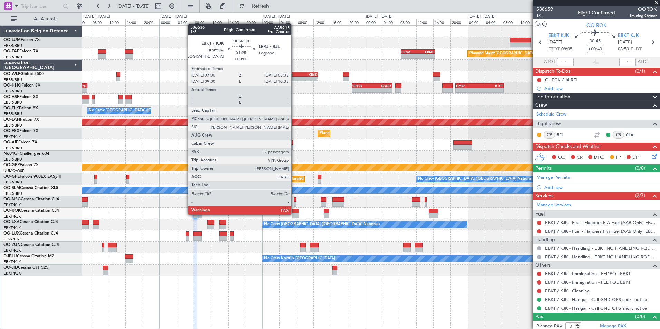
click at [295, 214] on div at bounding box center [295, 215] width 7 height 5
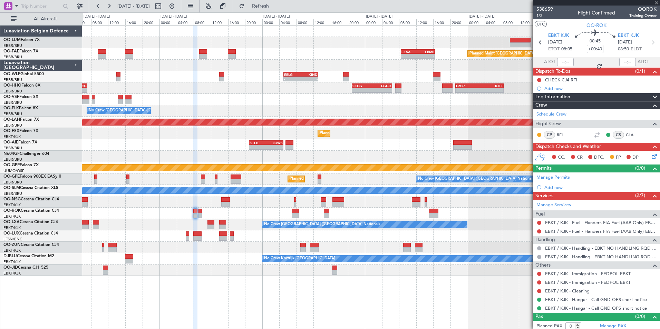
type input "2"
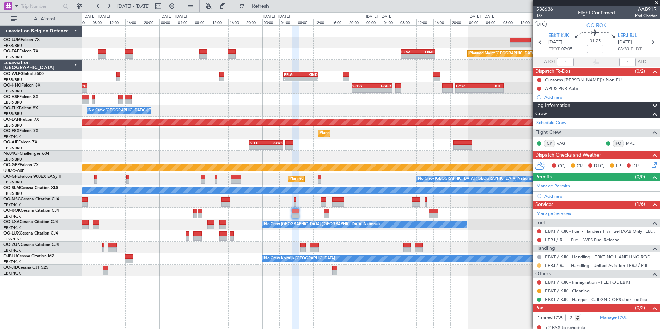
click at [541, 266] on button at bounding box center [539, 266] width 4 height 4
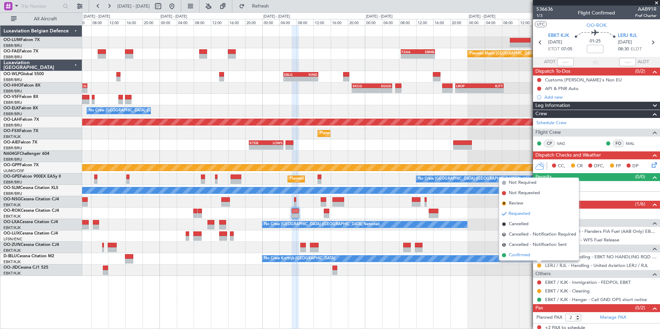
click at [534, 257] on li "Confirmed" at bounding box center [539, 255] width 80 height 10
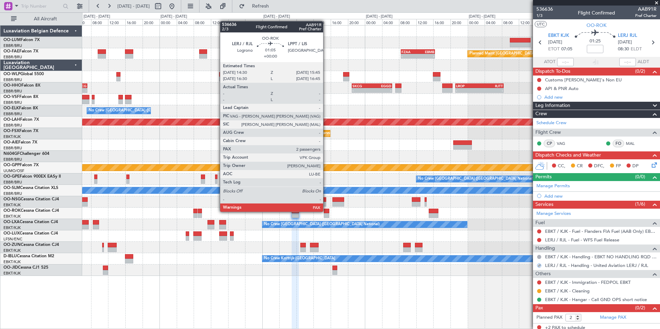
click at [326, 211] on div at bounding box center [327, 211] width 6 height 5
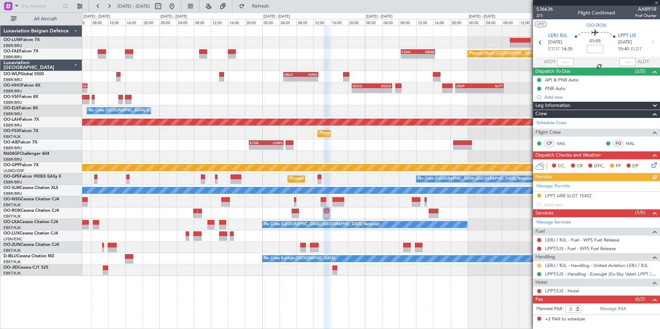
click at [538, 265] on button at bounding box center [539, 266] width 4 height 4
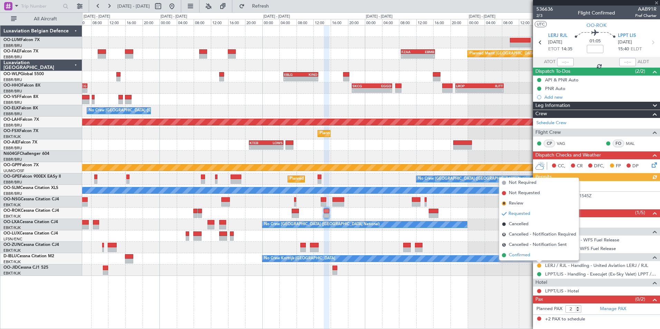
click at [532, 258] on li "Confirmed" at bounding box center [539, 255] width 80 height 10
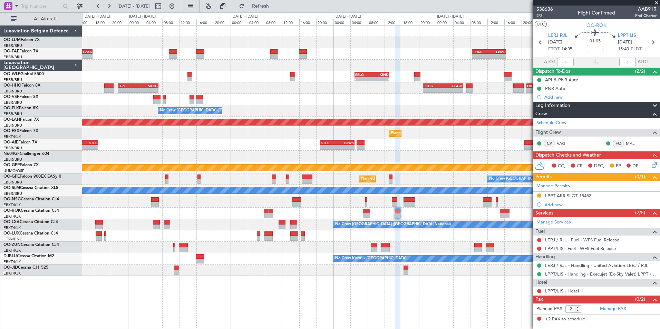
click at [372, 198] on div at bounding box center [371, 202] width 578 height 11
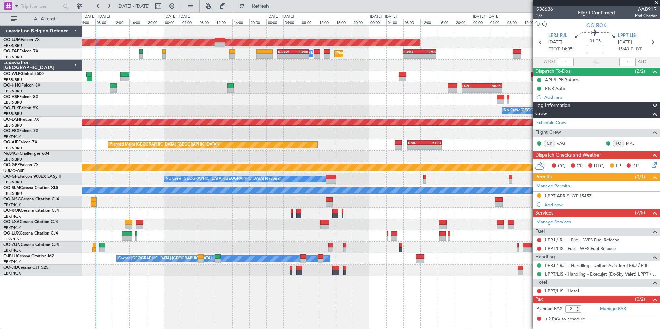
click at [315, 185] on div "AOG Maint [GEOGRAPHIC_DATA] - - EBMB 08:00 Z FZAA 15:45 Z Planned Maint [GEOGRA…" at bounding box center [371, 151] width 578 height 251
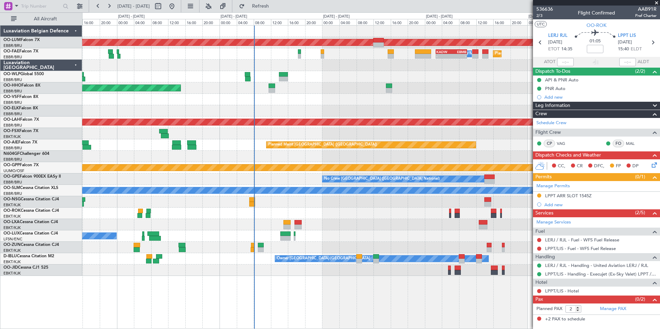
click at [355, 184] on div "No Crew [GEOGRAPHIC_DATA] ([GEOGRAPHIC_DATA] National)" at bounding box center [371, 179] width 578 height 11
click at [513, 180] on div "No Crew [GEOGRAPHIC_DATA] ([GEOGRAPHIC_DATA] National)" at bounding box center [371, 179] width 578 height 11
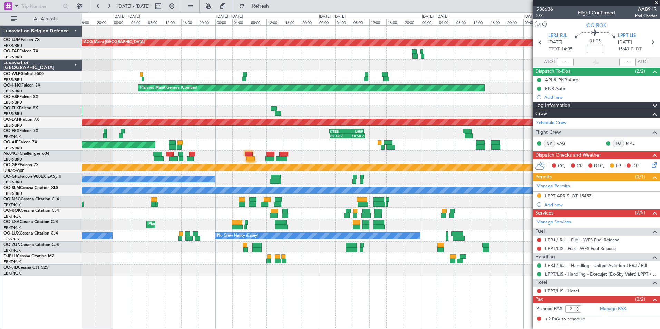
click at [601, 172] on fb-app "[DATE] - [DATE] Refresh Quick Links All Aircraft AOG Maint [GEOGRAPHIC_DATA] Pl…" at bounding box center [330, 167] width 660 height 324
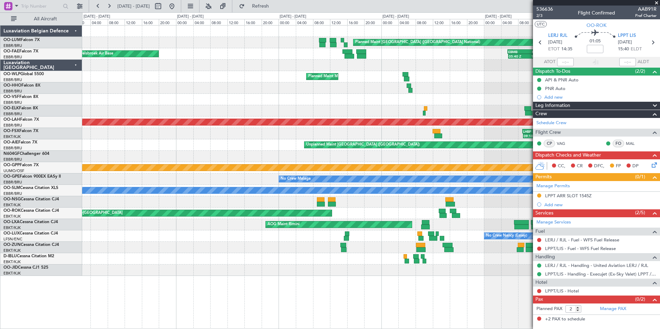
click at [578, 183] on fb-app "[DATE] - [DATE] Refresh Quick Links All Aircraft AOG Maint [GEOGRAPHIC_DATA] Pl…" at bounding box center [330, 167] width 660 height 324
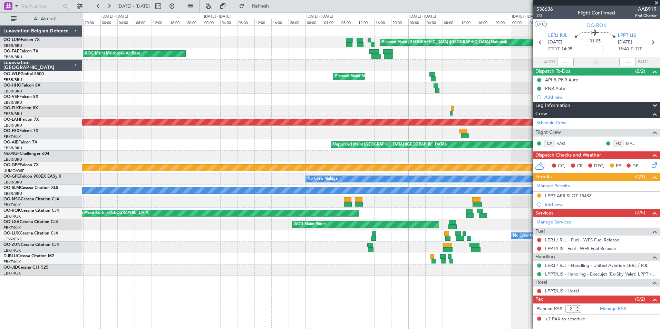
click at [523, 163] on div "Grounded [PERSON_NAME]" at bounding box center [371, 167] width 578 height 11
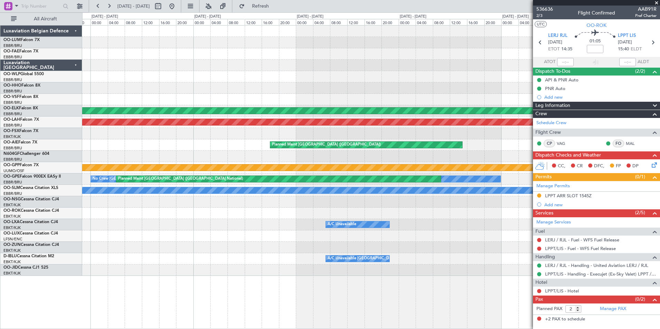
click at [428, 173] on div "Grounded [PERSON_NAME]" at bounding box center [371, 167] width 578 height 11
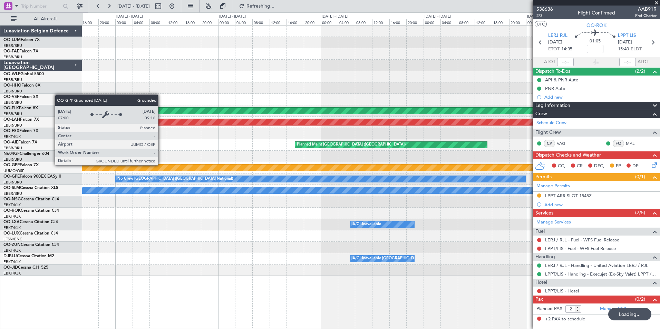
click at [552, 169] on fb-app "[DATE] - [DATE] Refreshing... Quick Links All Aircraft AOG Maint [GEOGRAPHIC_DA…" at bounding box center [330, 167] width 660 height 324
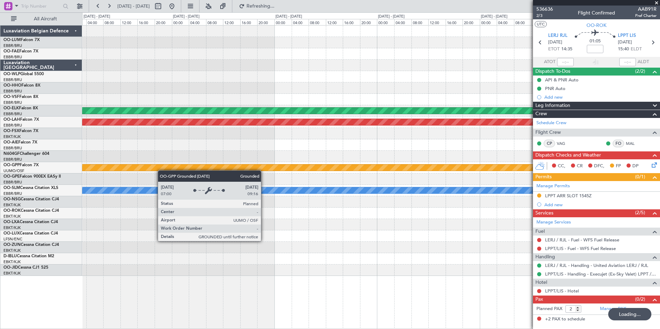
click at [496, 155] on div "Planned Maint Kortrijk-[GEOGRAPHIC_DATA] Planned [GEOGRAPHIC_DATA][PERSON_NAME]…" at bounding box center [371, 151] width 578 height 251
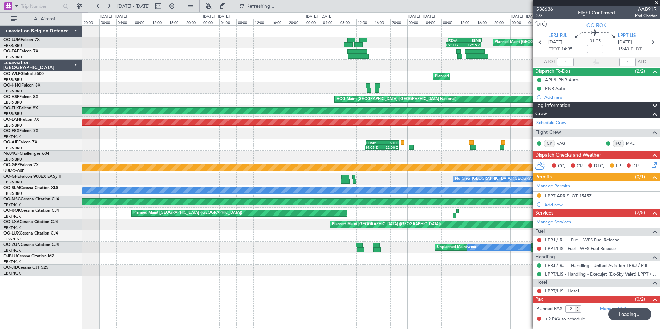
click at [490, 155] on div at bounding box center [371, 156] width 578 height 11
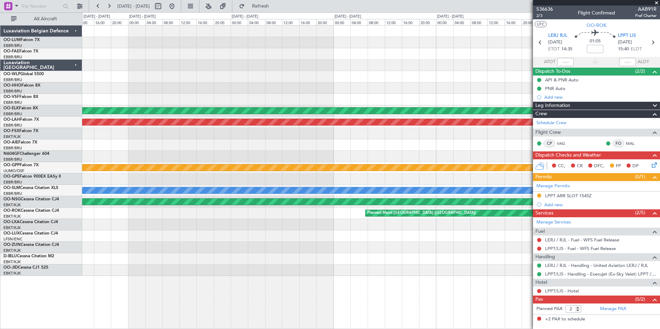
click at [372, 155] on div at bounding box center [371, 156] width 578 height 11
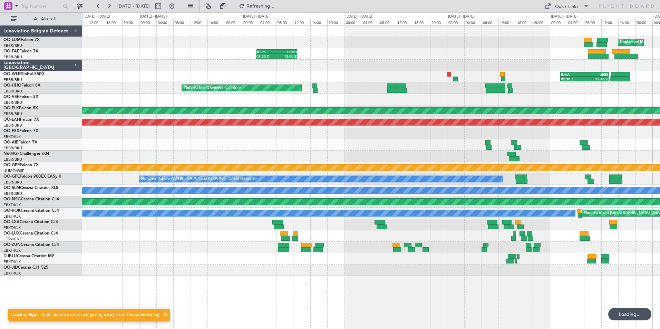
click at [311, 141] on div at bounding box center [371, 145] width 578 height 11
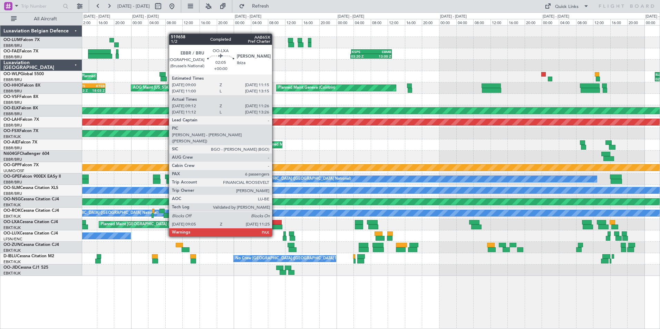
click at [275, 224] on div at bounding box center [277, 222] width 10 height 5
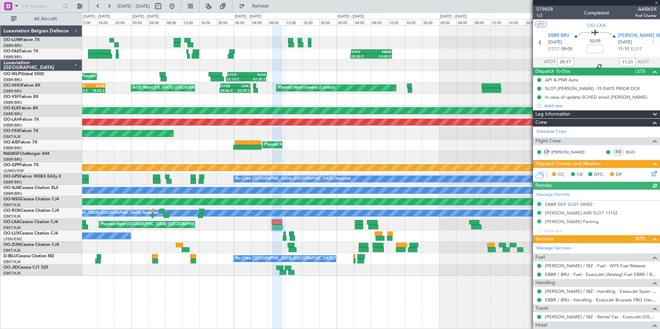
scroll to position [195, 0]
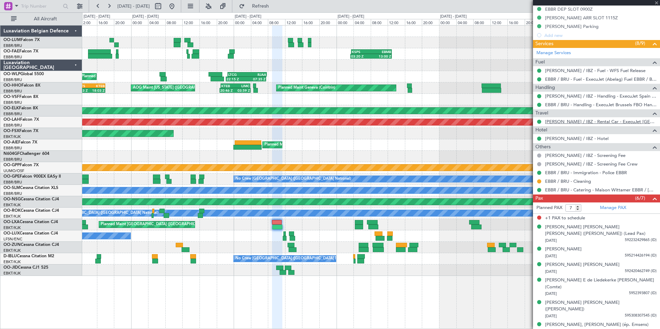
click at [582, 123] on link "[PERSON_NAME] / IBZ - Rental Car - ExecuJet [GEOGRAPHIC_DATA] [PERSON_NAME] / I…" at bounding box center [601, 122] width 112 height 6
click at [178, 4] on button at bounding box center [171, 6] width 11 height 11
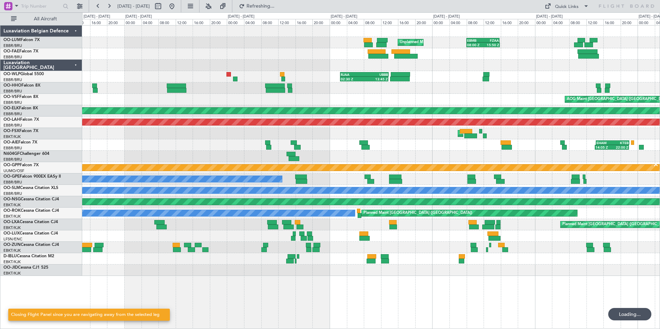
scroll to position [0, 0]
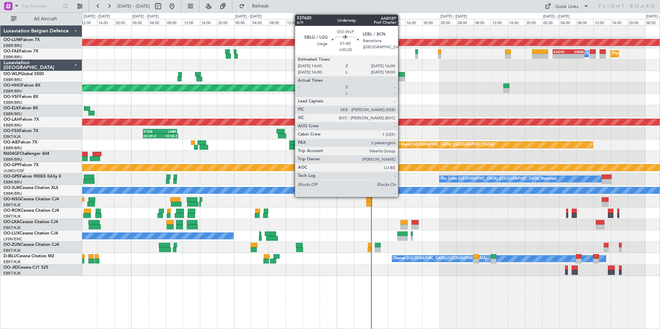
click at [401, 76] on div at bounding box center [400, 74] width 9 height 5
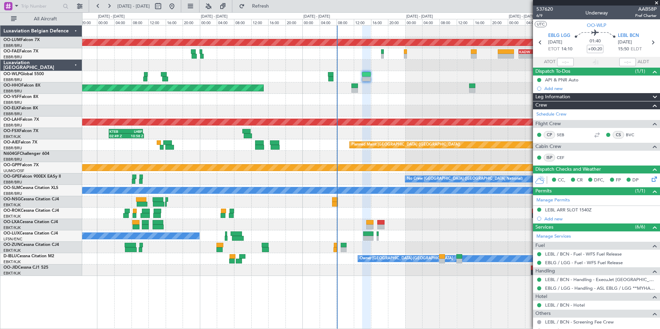
click at [380, 83] on div "AOG Maint [GEOGRAPHIC_DATA] Owner [GEOGRAPHIC_DATA] Planned Maint [GEOGRAPHIC_D…" at bounding box center [371, 151] width 578 height 251
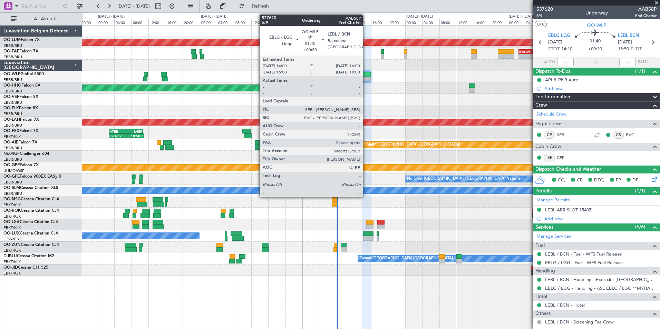
click at [366, 76] on div at bounding box center [366, 74] width 9 height 5
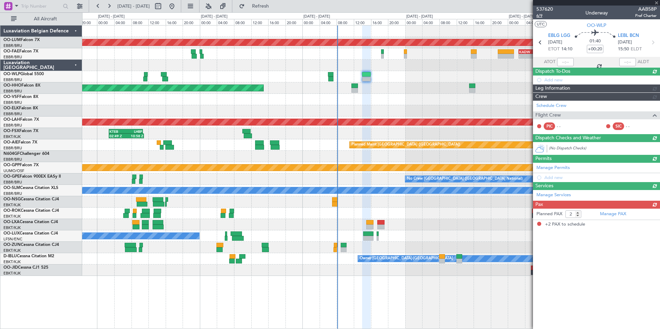
click at [542, 15] on span "6/9" at bounding box center [545, 16] width 17 height 6
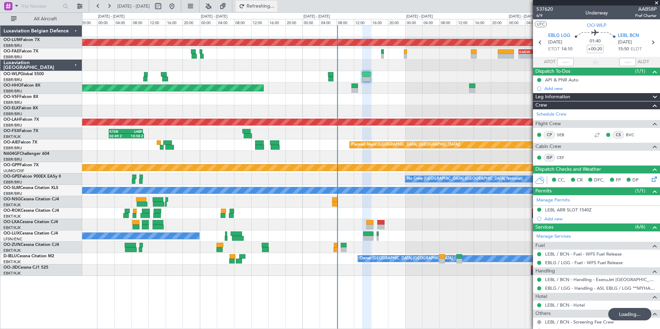
click at [275, 4] on span "Refreshing..." at bounding box center [260, 6] width 29 height 5
click at [369, 214] on div "AOG Maint [GEOGRAPHIC_DATA] Owner [GEOGRAPHIC_DATA] Planned Maint [GEOGRAPHIC_D…" at bounding box center [371, 151] width 578 height 251
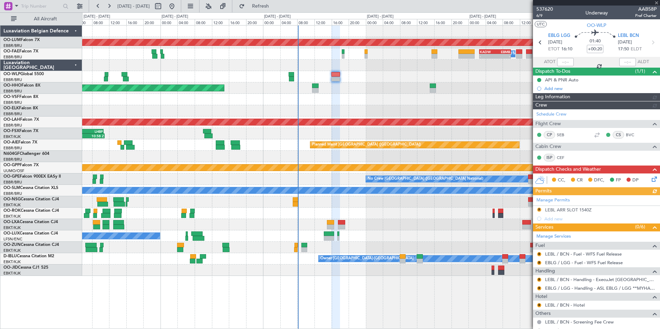
click at [353, 107] on div "AOG Maint [GEOGRAPHIC_DATA] Planned Maint [GEOGRAPHIC_DATA] Owner [GEOGRAPHIC_D…" at bounding box center [371, 151] width 578 height 251
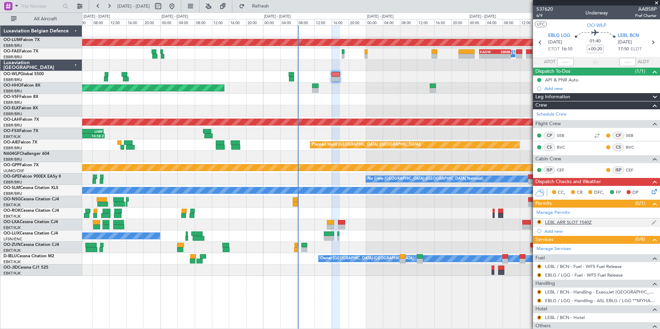
click at [581, 223] on div "LEBL ARR SLOT 1540Z" at bounding box center [568, 223] width 47 height 6
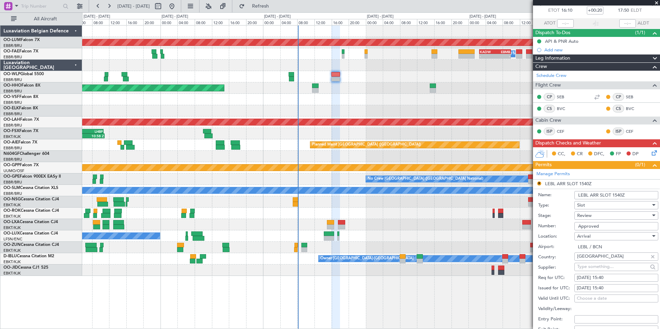
scroll to position [69, 0]
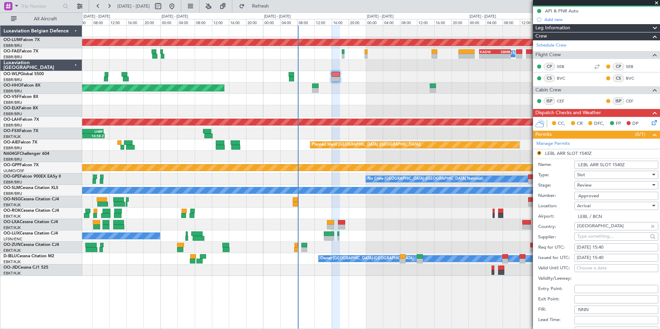
click at [602, 245] on div "[DATE] 15:40" at bounding box center [616, 248] width 79 height 7
select select "10"
select select "2025"
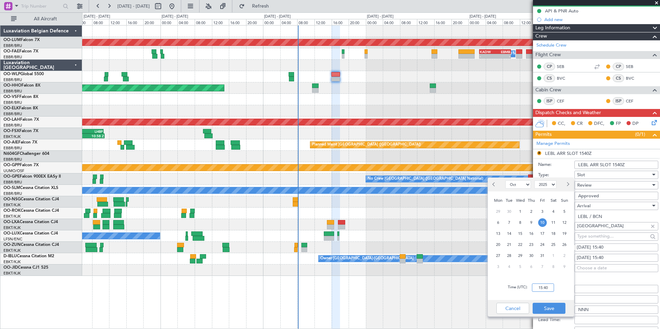
click at [541, 285] on input "15:40" at bounding box center [543, 288] width 22 height 8
type input "18:00"
click at [549, 308] on button "Save" at bounding box center [549, 308] width 33 height 11
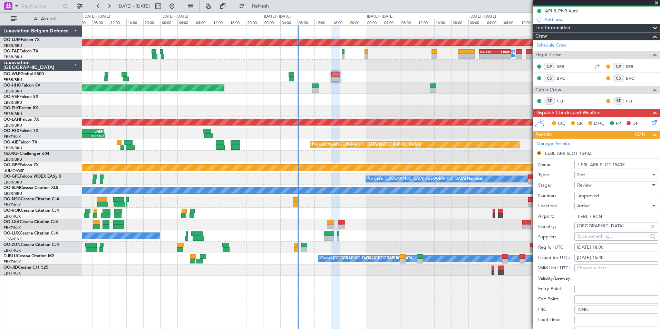
click at [594, 261] on div "[DATE] 15:40" at bounding box center [616, 258] width 79 height 7
select select "10"
select select "2025"
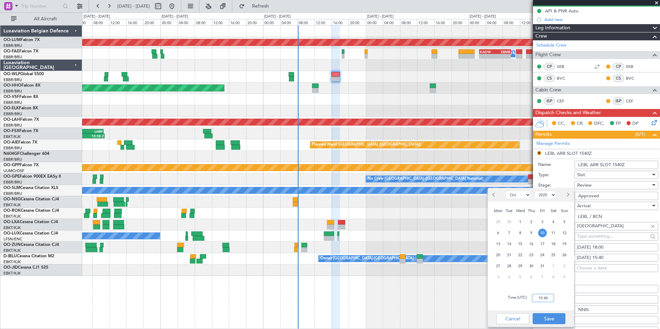
click at [548, 295] on input "15:40" at bounding box center [543, 298] width 22 height 8
type input "18:00"
click at [560, 319] on button "Save" at bounding box center [549, 319] width 33 height 11
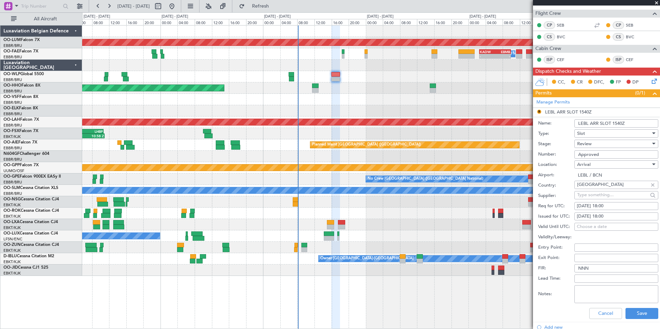
scroll to position [173, 0]
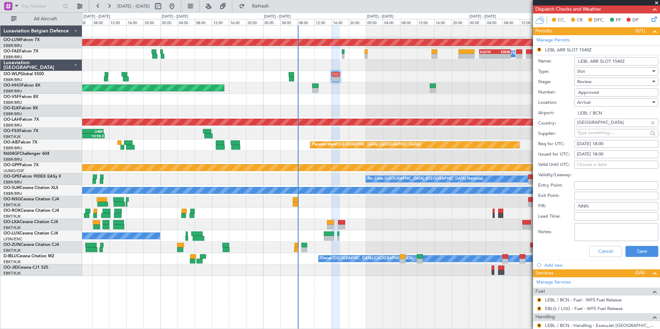
click at [636, 243] on div "Cancel Save" at bounding box center [598, 252] width 120 height 18
click at [636, 254] on button "Save" at bounding box center [642, 251] width 33 height 11
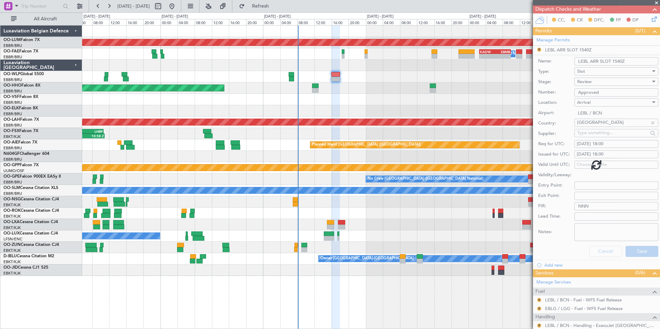
scroll to position [86, 0]
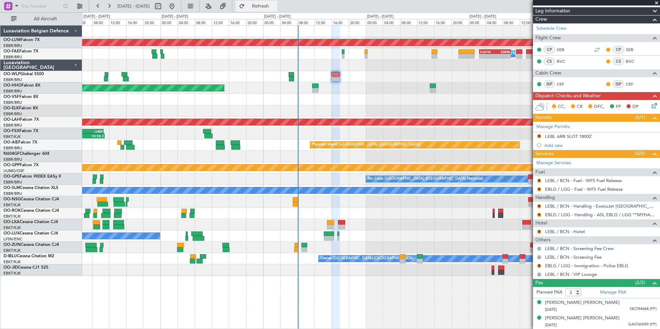
click at [275, 9] on span "Refresh" at bounding box center [260, 6] width 29 height 5
click at [323, 194] on div "A/C Unavailable [GEOGRAPHIC_DATA]" at bounding box center [371, 190] width 578 height 11
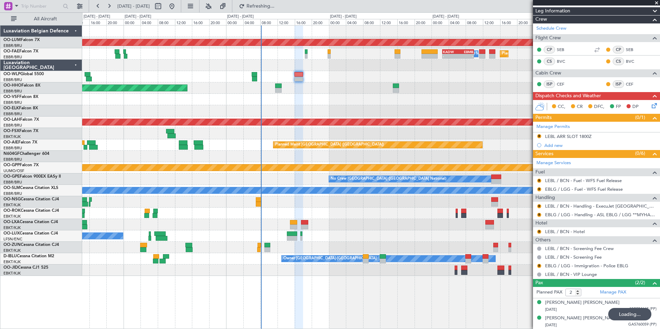
click at [304, 164] on div "Grounded [PERSON_NAME]" at bounding box center [371, 167] width 578 height 11
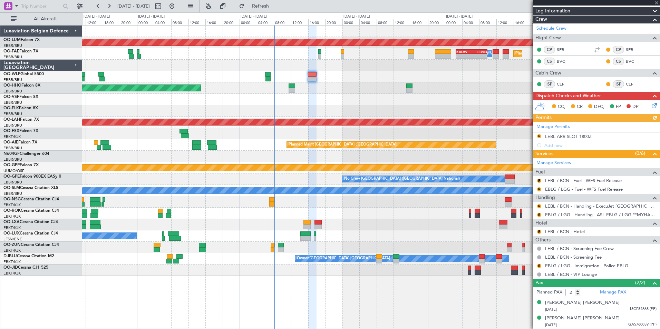
click at [315, 179] on div "No Crew [GEOGRAPHIC_DATA] ([GEOGRAPHIC_DATA] National)" at bounding box center [371, 179] width 578 height 11
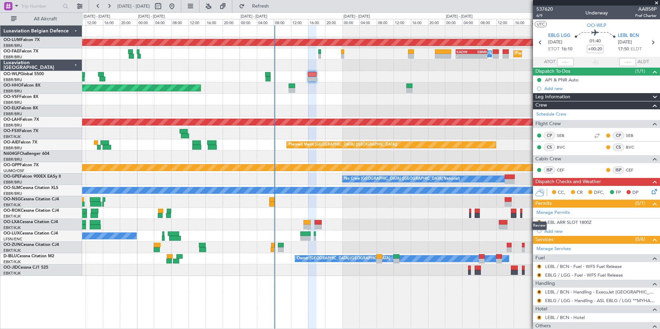
scroll to position [86, 0]
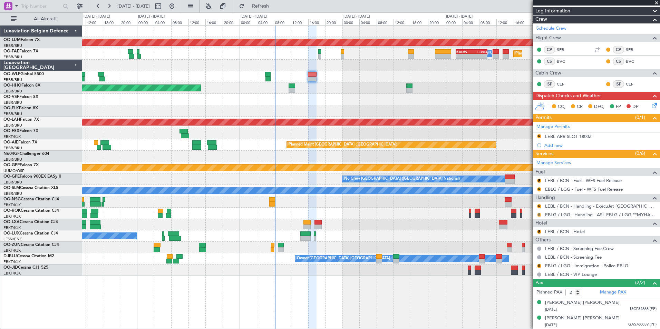
click at [538, 214] on button "R" at bounding box center [539, 215] width 4 height 4
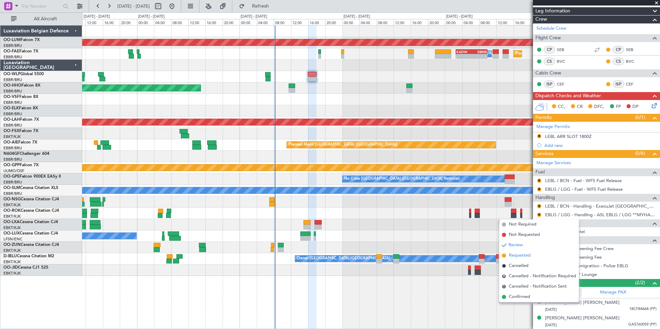
click at [515, 257] on span "Requested" at bounding box center [520, 255] width 22 height 7
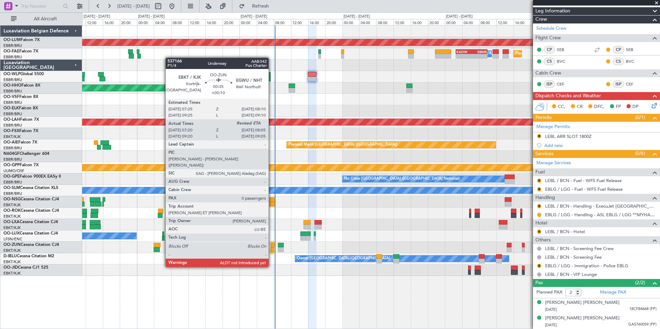
click at [272, 248] on div at bounding box center [272, 250] width 3 height 5
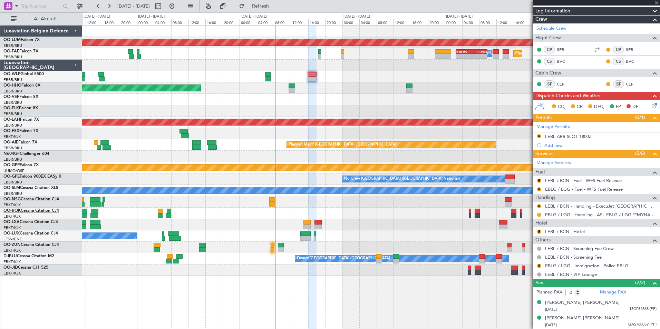
type input "+00:10"
type input "07:25"
type input "0"
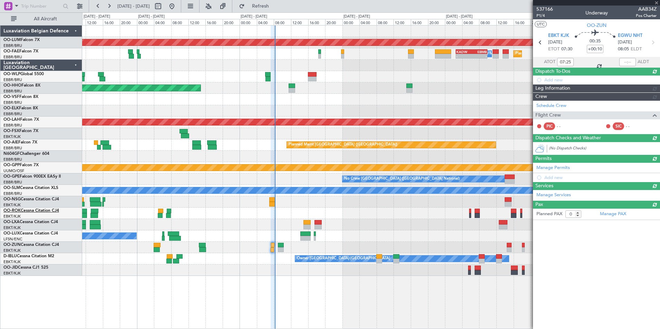
scroll to position [0, 0]
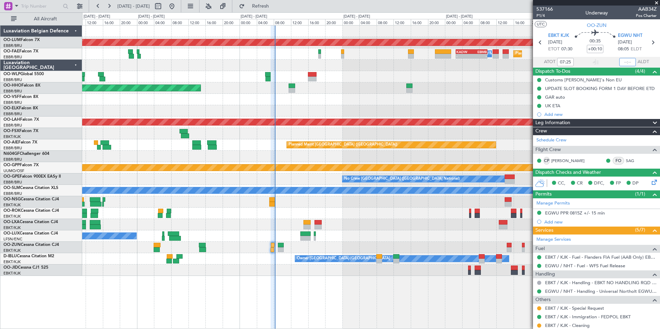
click at [621, 59] on input "text" at bounding box center [628, 62] width 17 height 8
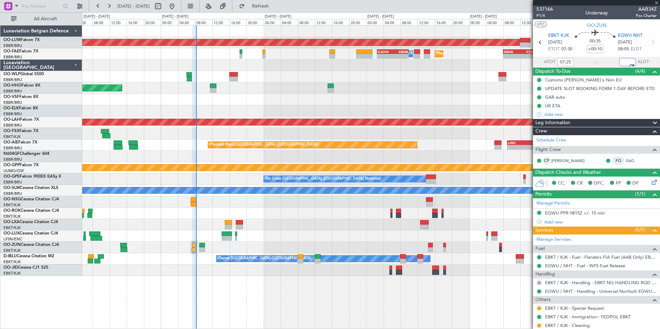
click at [255, 253] on div at bounding box center [371, 247] width 578 height 11
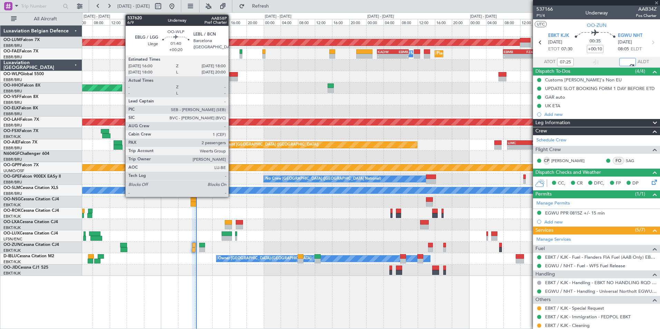
click at [232, 76] on div at bounding box center [233, 74] width 9 height 5
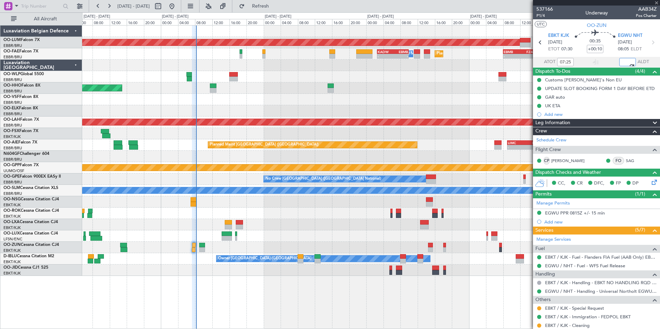
type input "08:01"
type input "+00:20"
type input "2"
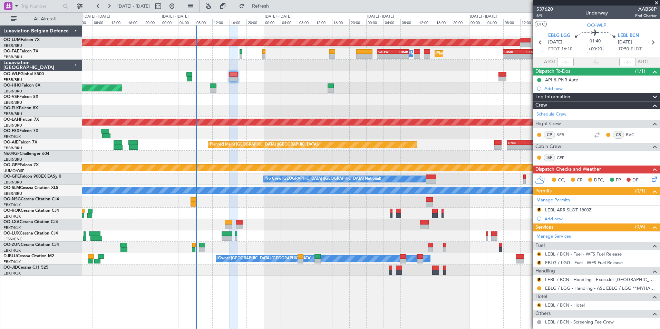
click at [255, 108] on div "No Crew [GEOGRAPHIC_DATA] ([GEOGRAPHIC_DATA] National)" at bounding box center [371, 110] width 578 height 11
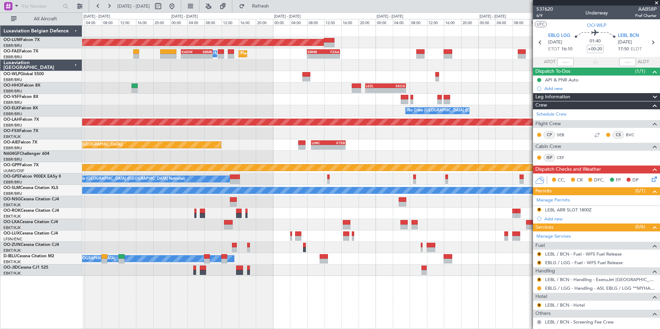
click at [188, 99] on div "AOG Maint Sibiu Planned Maint Melsbroek Air Base Owner Melsbroek Air Base - - K…" at bounding box center [371, 151] width 578 height 251
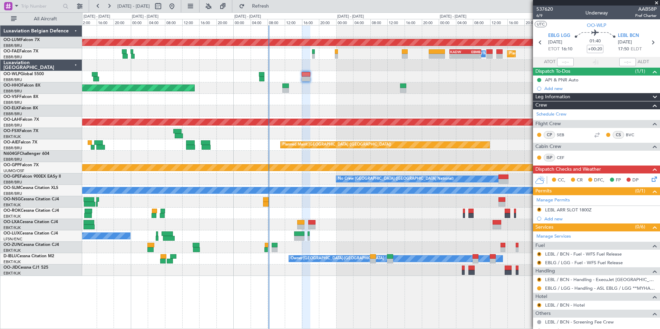
click at [385, 97] on div at bounding box center [371, 99] width 578 height 11
click at [571, 278] on link "LEBL / BCN - Handling - ExecuJet [GEOGRAPHIC_DATA] [PERSON_NAME]/BCN" at bounding box center [601, 280] width 112 height 6
click at [540, 208] on button "R" at bounding box center [539, 210] width 4 height 4
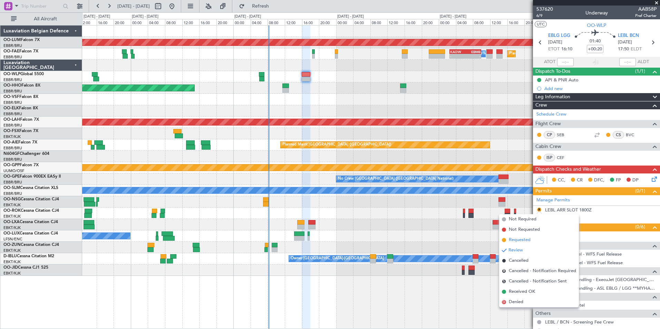
click at [524, 240] on span "Requested" at bounding box center [520, 240] width 22 height 7
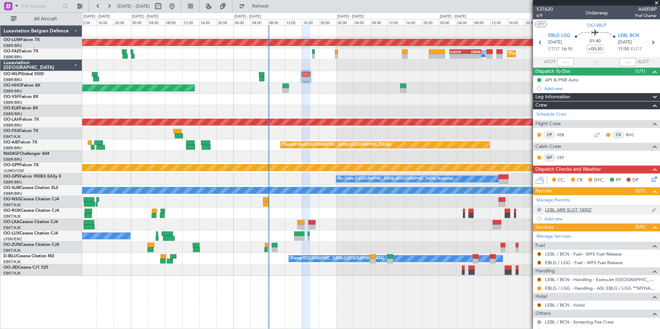
click at [563, 213] on mat-tooltip-component "LEBL ARR SLOT 1800Z" at bounding box center [569, 222] width 52 height 18
click at [564, 211] on div "LEBL ARR SLOT 1800Z" at bounding box center [568, 210] width 47 height 6
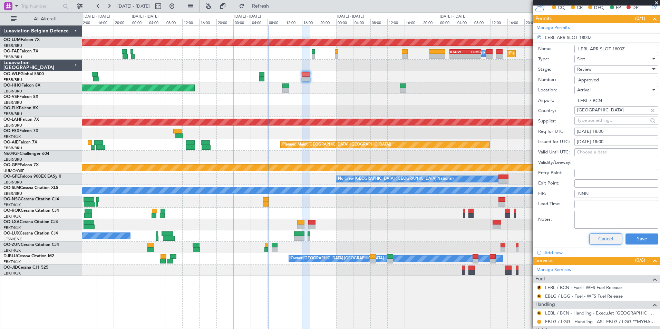
click at [611, 237] on button "Cancel" at bounding box center [606, 239] width 33 height 11
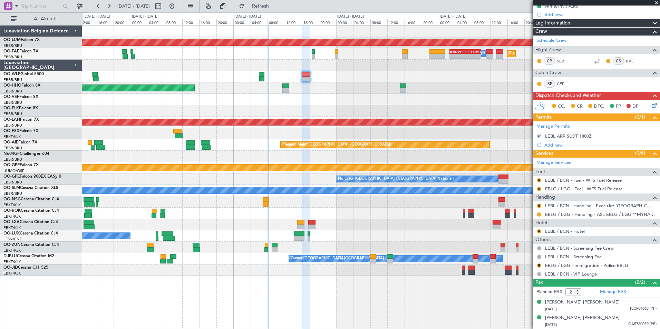
scroll to position [74, 0]
click at [539, 181] on button "R" at bounding box center [539, 181] width 4 height 4
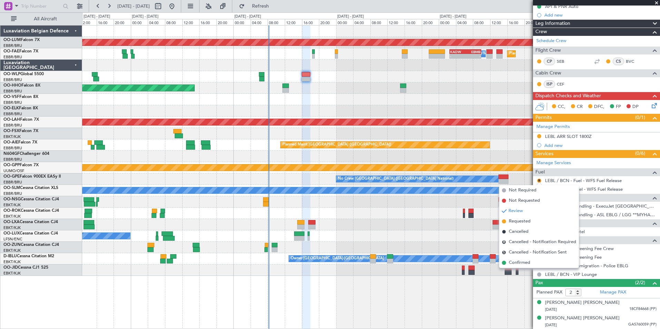
drag, startPoint x: 523, startPoint y: 264, endPoint x: 541, endPoint y: 218, distance: 49.3
click at [523, 262] on span "Confirmed" at bounding box center [519, 263] width 21 height 7
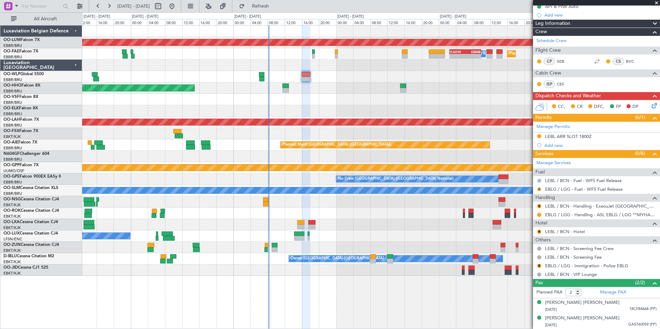
click at [539, 188] on button "R" at bounding box center [539, 190] width 4 height 4
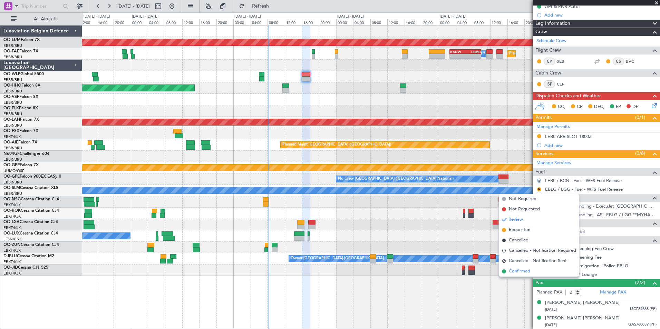
click at [524, 273] on span "Confirmed" at bounding box center [519, 271] width 21 height 7
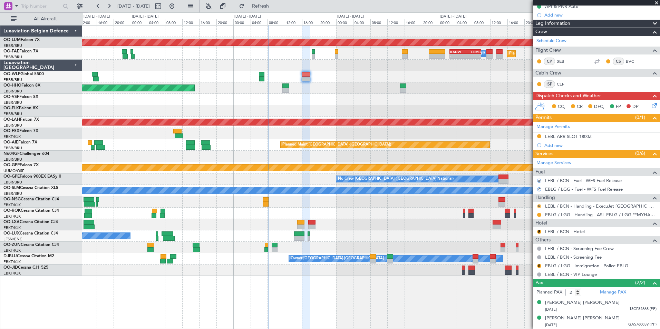
click at [538, 207] on button "R" at bounding box center [539, 206] width 4 height 4
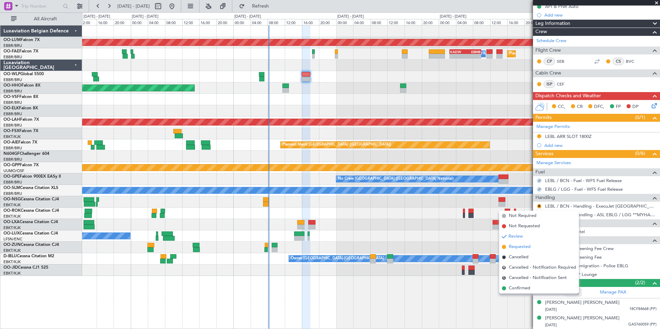
click at [522, 245] on span "Requested" at bounding box center [520, 247] width 22 height 7
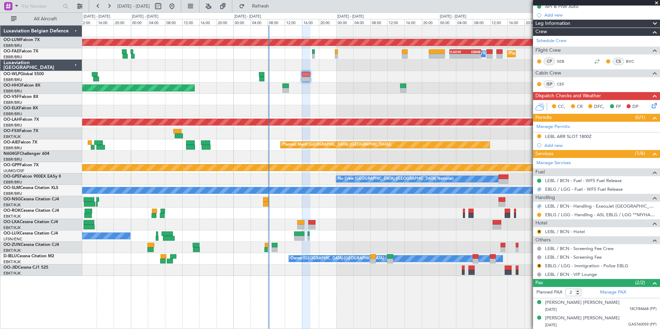
click at [567, 269] on div "R EBLG / LGG - Immigration - Police EBLG" at bounding box center [596, 266] width 127 height 9
click at [567, 267] on link "EBLG / LGG - Immigration - Police EBLG" at bounding box center [586, 266] width 83 height 6
click at [299, 115] on div "AOG Maint Sibiu Planned Maint Melsbroek Air Base Owner Melsbroek Air Base - - K…" at bounding box center [371, 151] width 578 height 251
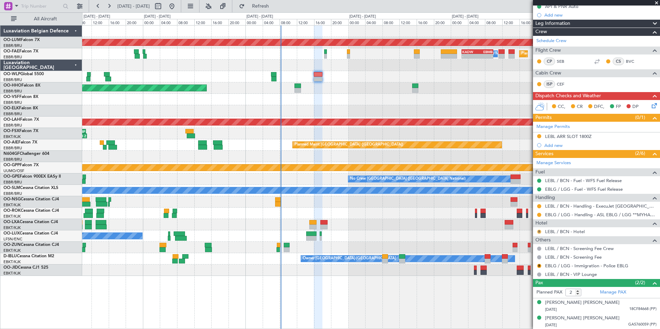
click at [541, 231] on button "R" at bounding box center [539, 232] width 4 height 4
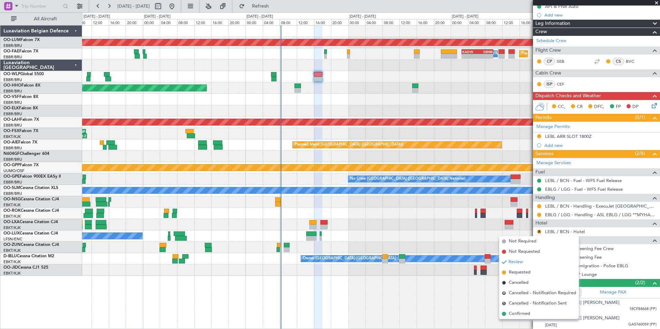
click at [516, 318] on li "Confirmed" at bounding box center [539, 314] width 80 height 10
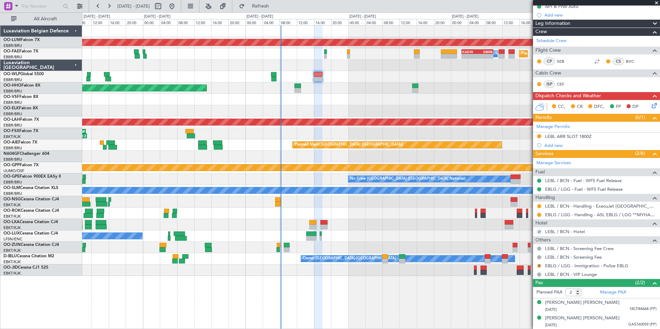
click at [539, 266] on button "R" at bounding box center [539, 266] width 4 height 4
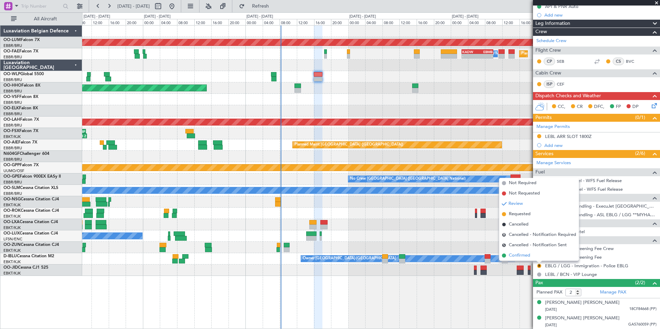
click at [519, 258] on span "Confirmed" at bounding box center [519, 255] width 21 height 7
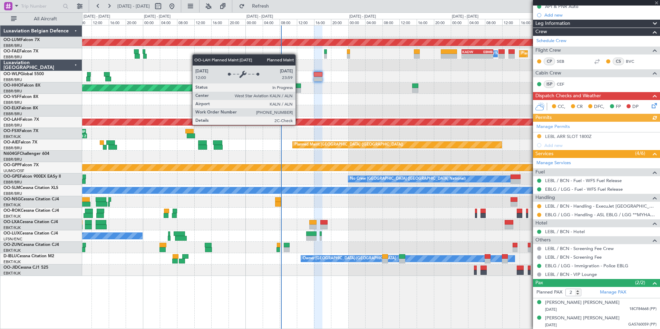
click at [83, 168] on div "AOG Maint [GEOGRAPHIC_DATA] Planned Maint [GEOGRAPHIC_DATA] Owner [GEOGRAPHIC_D…" at bounding box center [371, 151] width 578 height 251
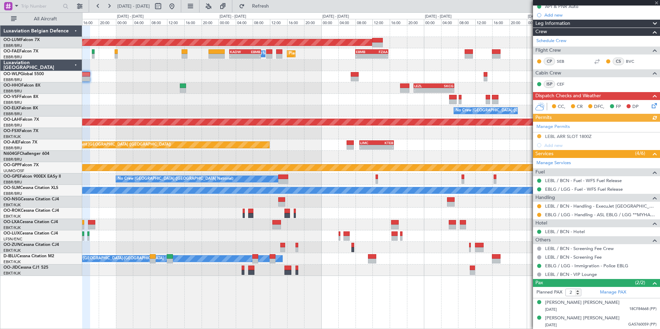
click at [31, 161] on div "AOG Maint Sibiu Planned Maint Melsbroek Air Base Owner Melsbroek Air Base - - K…" at bounding box center [330, 170] width 660 height 317
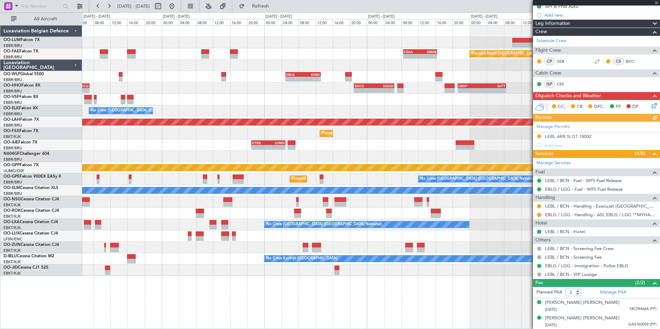
click at [28, 179] on div "- - UBBB 16:05 Z RKSS 23:55 Z AOG Maint Sibiu - - FZAA 08:30 Z EBMB 16:25 Z Pla…" at bounding box center [330, 170] width 660 height 317
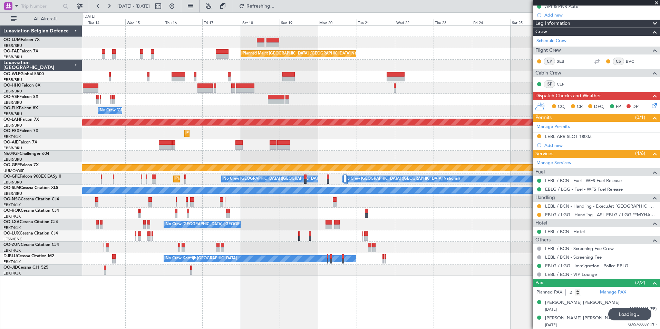
click at [4, 141] on div "Planned Maint Kortrijk-Wevelgem AOG Maint Sibiu Planned Maint Brussels (Brussel…" at bounding box center [330, 170] width 660 height 317
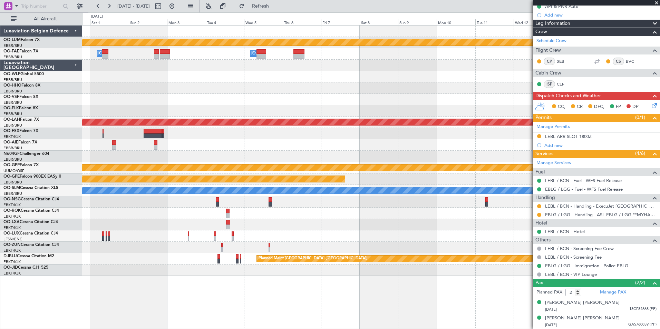
click at [79, 165] on div "Planned Maint Kortrijk-Wevelgem Owner Melsbroek Air Base Owner Melsbroek Air Ba…" at bounding box center [330, 170] width 660 height 317
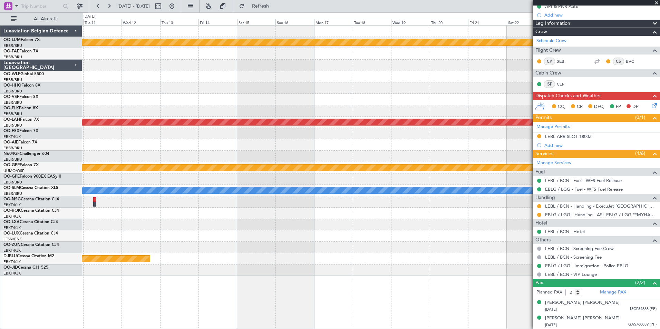
click at [22, 157] on div "Planned Maint Kortrijk-Wevelgem Planned Maint Alton-st Louis (St Louis Regl) Gr…" at bounding box center [330, 170] width 660 height 317
click at [0, 175] on div "Planned Maint Kortrijk-Wevelgem Planned Maint Alton-st Louis (St Louis Regl) Gr…" at bounding box center [330, 170] width 660 height 317
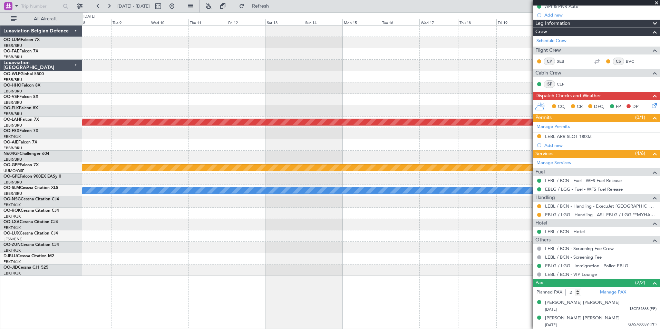
click at [0, 155] on html "13 Oct 2025 - 28 Oct 2025 Refresh Quick Links All Aircraft Planned Maint Kortri…" at bounding box center [330, 164] width 660 height 329
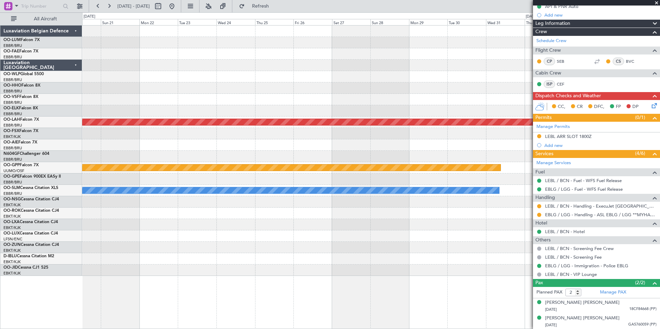
click at [0, 142] on html "13 Oct 2025 - 28 Oct 2025 Refresh Quick Links All Aircraft Planned Maint Alton-…" at bounding box center [330, 164] width 660 height 329
click at [141, 166] on div "Planned Maint Alton-st Louis (St Louis Regl) Grounded Ostafyevo A/C Unavailable…" at bounding box center [371, 151] width 578 height 251
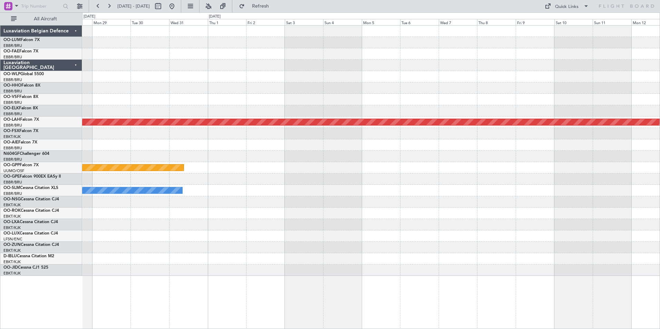
scroll to position [0, 0]
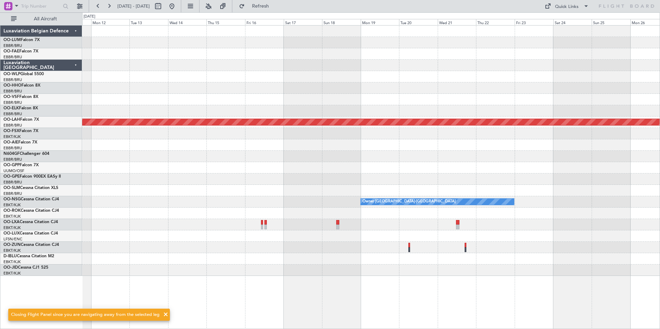
click at [0, 115] on html "03 Jan 2026 - 18 Jan 2026 Refresh Quick Links All Aircraft Planned Maint Alton-…" at bounding box center [330, 164] width 660 height 329
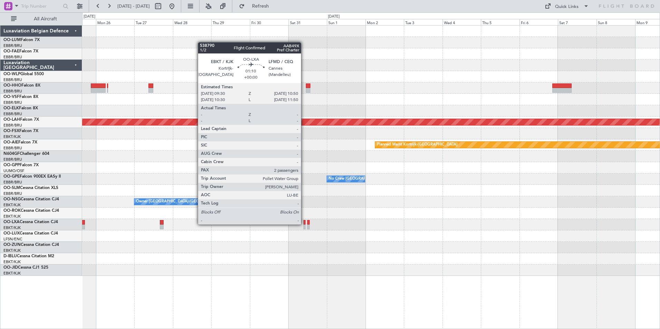
click at [304, 224] on div at bounding box center [305, 222] width 2 height 5
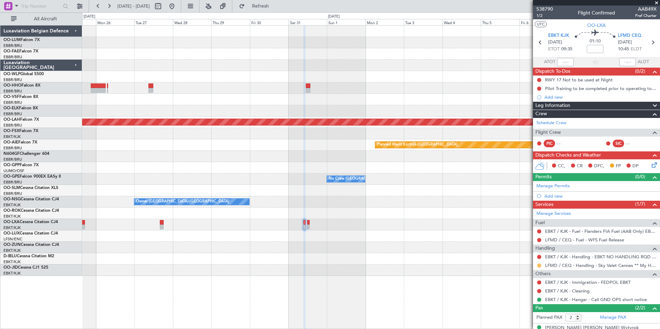
click at [539, 266] on button at bounding box center [539, 266] width 4 height 4
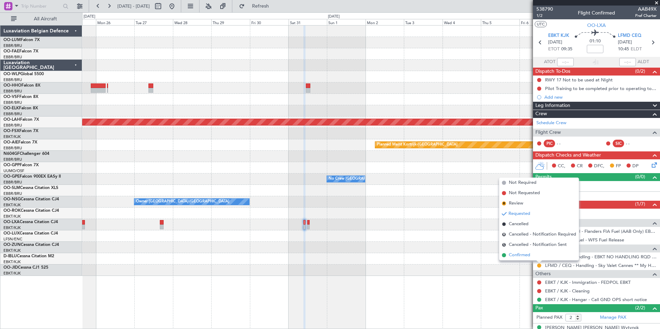
click at [523, 258] on span "Confirmed" at bounding box center [519, 255] width 21 height 7
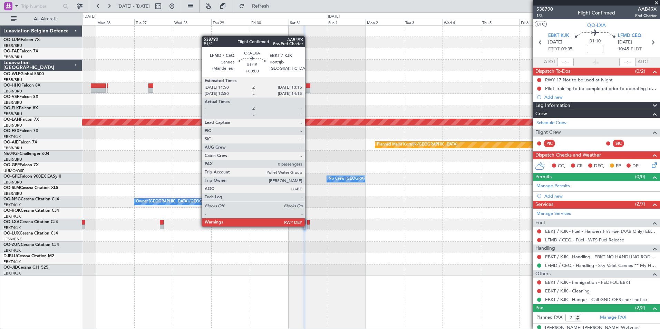
click at [308, 226] on div at bounding box center [308, 227] width 2 height 5
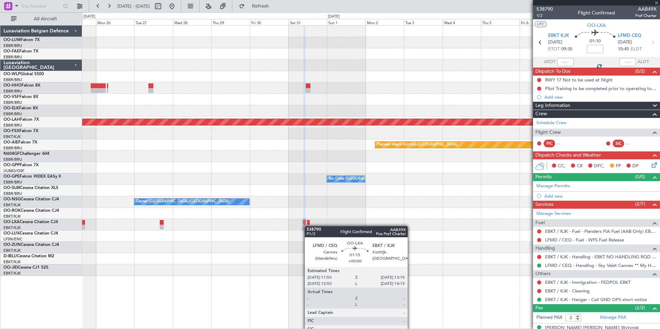
type input "0"
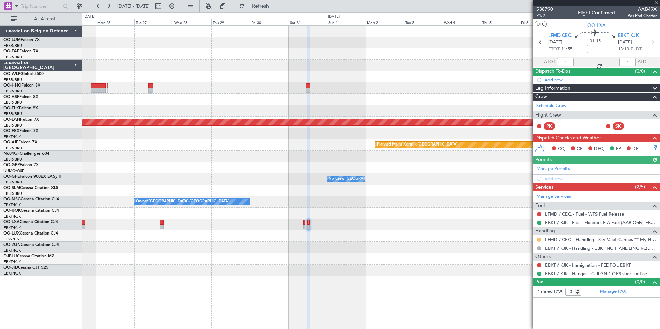
click at [538, 239] on button at bounding box center [539, 240] width 4 height 4
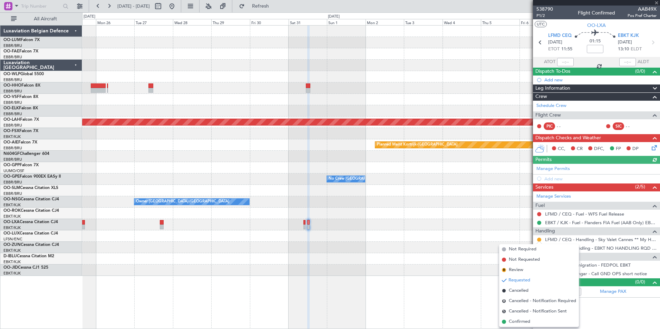
drag, startPoint x: 527, startPoint y: 324, endPoint x: 518, endPoint y: 321, distance: 9.4
click at [525, 323] on span "Confirmed" at bounding box center [519, 322] width 21 height 7
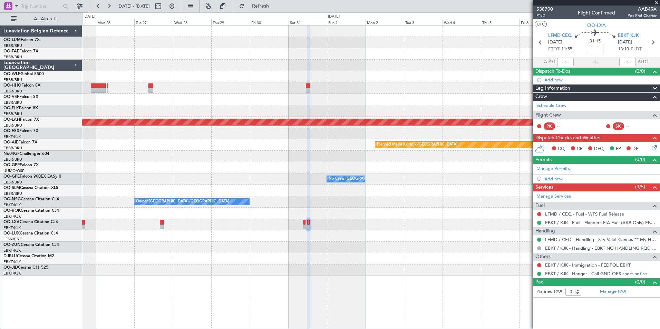
click at [0, 287] on html "25 Jan 2026 - 09 Feb 2026 Refresh Quick Links All Aircraft Planned Maint Alton-…" at bounding box center [330, 164] width 660 height 329
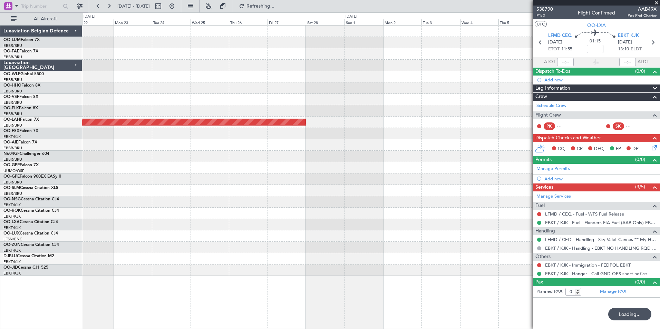
click at [0, 262] on html "04 Feb 2026 - 19 Feb 2026 Refreshing... Quick Links All Aircraft Planned Maint …" at bounding box center [330, 164] width 660 height 329
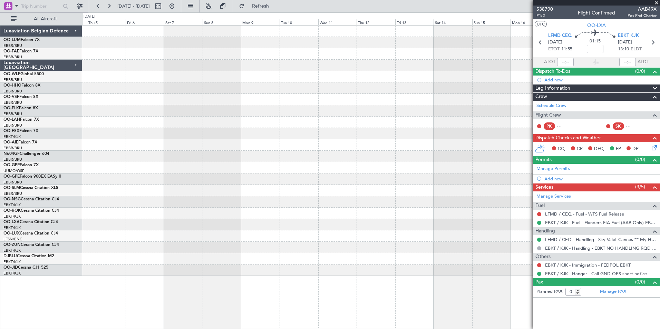
click at [0, 254] on html "04 Feb 2026 - 19 Feb 2026 Refresh Quick Links All Aircraft Luxaviation Belgian …" at bounding box center [330, 164] width 660 height 329
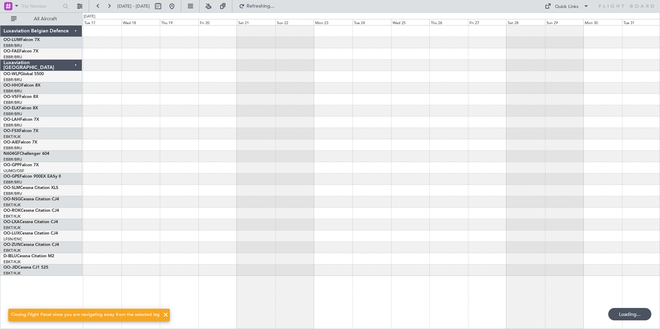
click at [541, 189] on fb-app "16 Mar 2026 - 31 Mar 2026 Refreshing... Quick Links All Aircraft Luxaviation Be…" at bounding box center [330, 167] width 660 height 324
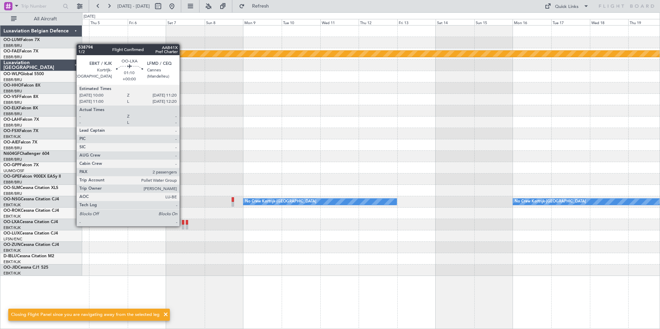
click at [183, 226] on div at bounding box center [183, 227] width 2 height 5
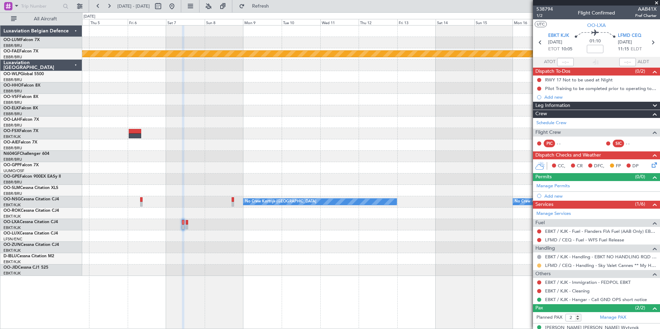
click at [539, 265] on button at bounding box center [539, 266] width 4 height 4
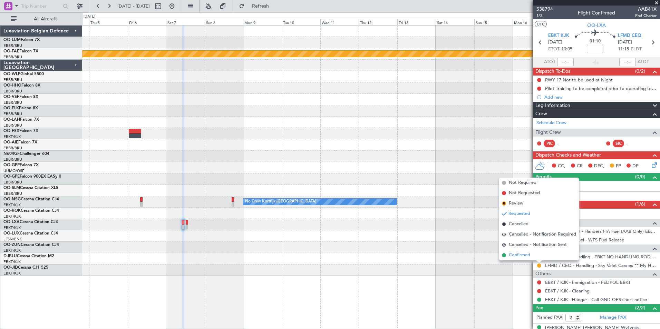
click at [524, 253] on span "Confirmed" at bounding box center [519, 255] width 21 height 7
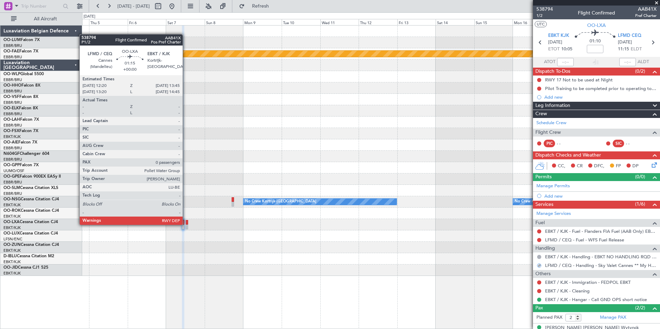
click at [186, 224] on div at bounding box center [187, 222] width 2 height 5
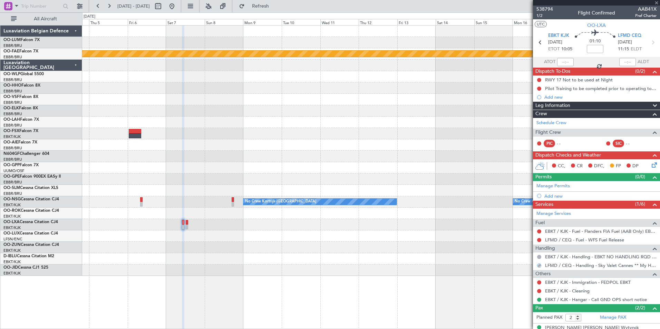
type input "0"
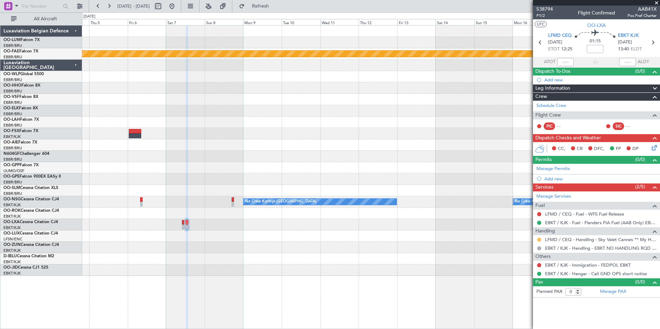
click at [539, 239] on button at bounding box center [539, 240] width 4 height 4
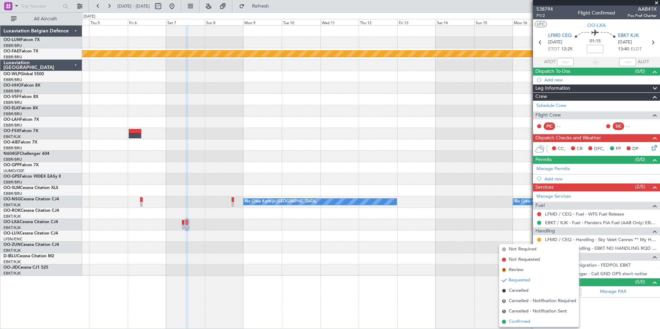
click at [516, 321] on span "Confirmed" at bounding box center [519, 322] width 21 height 7
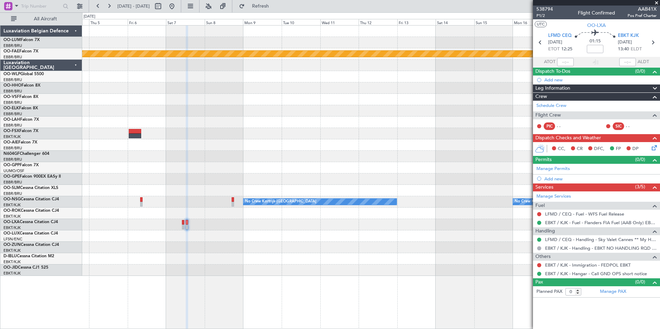
click at [91, 201] on div "Planned Maint Geneva (Cointrin) No Crew Kortrijk-Wevelgem No Crew Kortrijk-Weve…" at bounding box center [371, 151] width 578 height 251
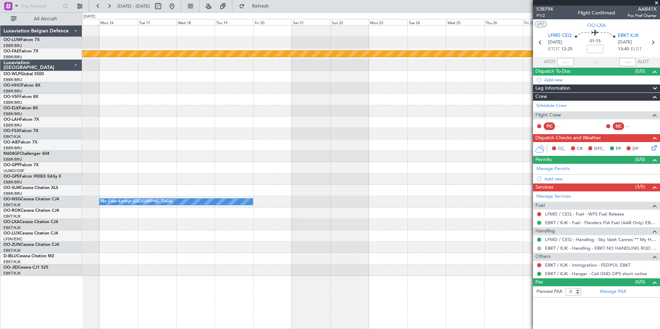
click at [174, 164] on div "Planned Maint Geneva (Cointrin) No Crew Kortrijk-Wevelgem No Crew Kortrijk-Weve…" at bounding box center [371, 151] width 578 height 251
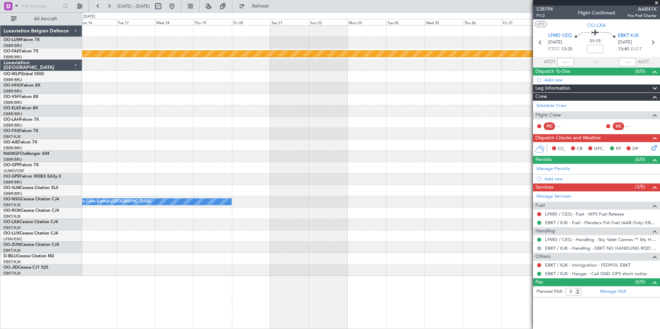
click at [190, 154] on div at bounding box center [371, 156] width 578 height 11
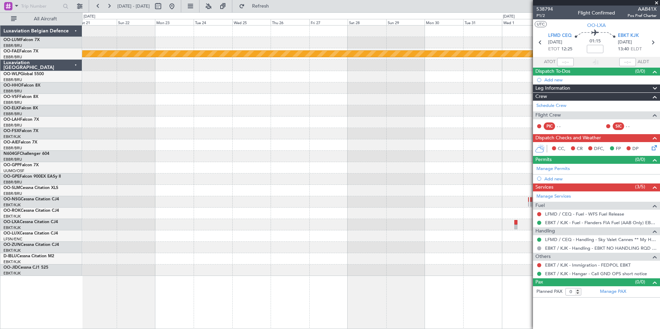
click at [153, 154] on div "Planned Maint Geneva (Cointrin) No Crew Kortrijk-Wevelgem" at bounding box center [371, 151] width 578 height 251
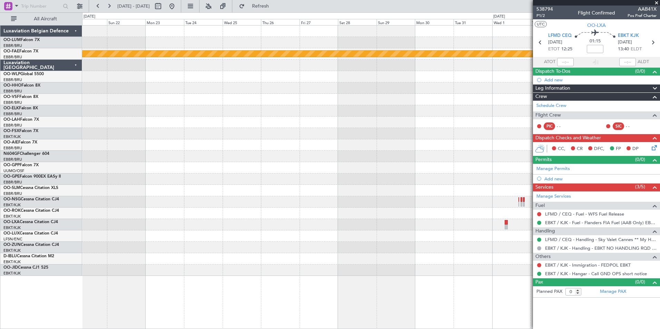
click at [79, 161] on div "Planned Maint Geneva (Cointrin) No Crew Kortrijk-Wevelgem Luxaviation Belgian D…" at bounding box center [330, 170] width 660 height 317
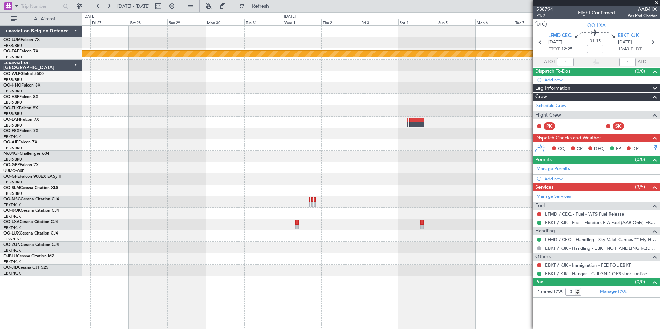
click at [79, 162] on div "Planned Maint Geneva (Cointrin) Luxaviation Belgian Defence OO-LUM Falcon 7X EB…" at bounding box center [330, 170] width 660 height 317
click at [268, 138] on div at bounding box center [371, 133] width 578 height 11
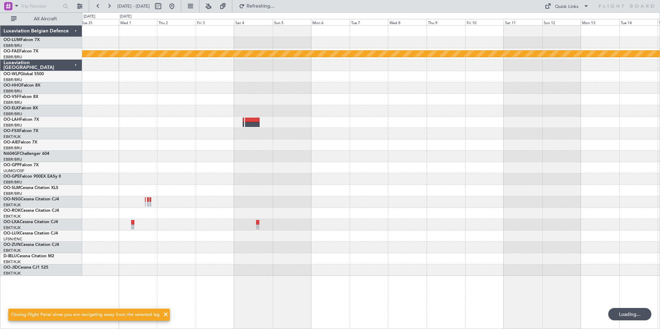
click at [261, 171] on div at bounding box center [371, 167] width 578 height 11
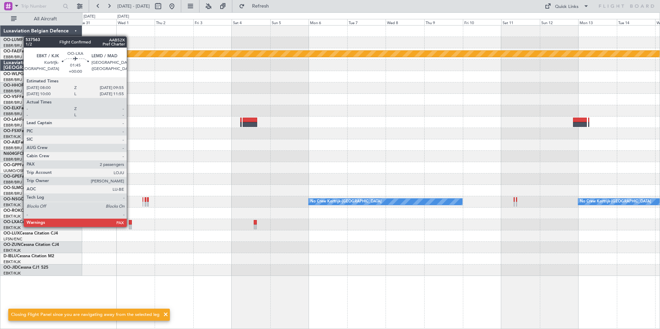
click at [130, 227] on div at bounding box center [130, 227] width 3 height 5
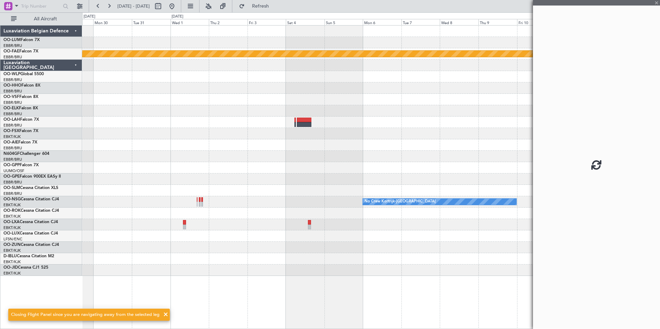
click at [182, 234] on div at bounding box center [371, 236] width 578 height 11
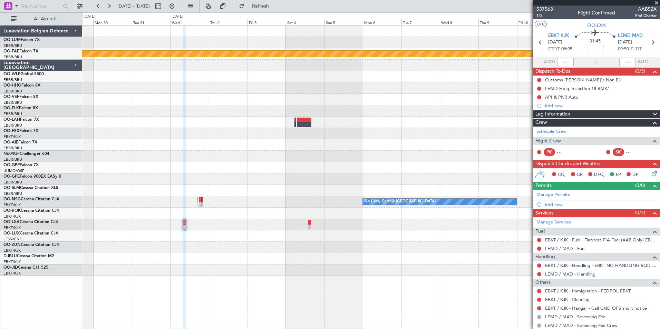
click at [552, 275] on link "LEMD / MAD - Handling" at bounding box center [570, 274] width 50 height 6
click at [205, 240] on div at bounding box center [371, 236] width 578 height 11
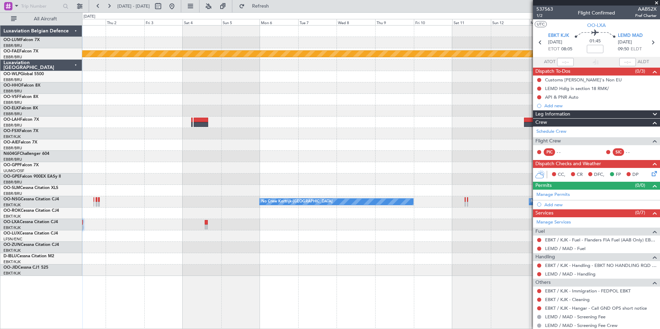
click at [168, 244] on div at bounding box center [371, 247] width 578 height 11
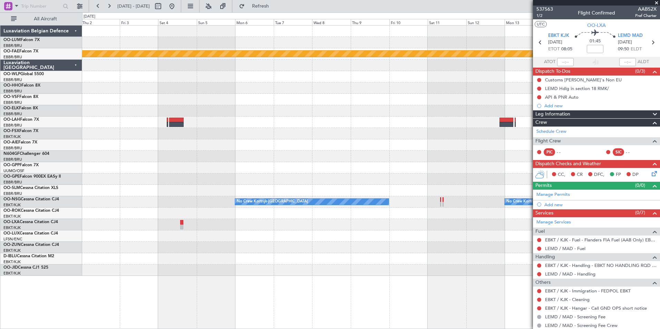
click at [156, 236] on div at bounding box center [371, 236] width 578 height 11
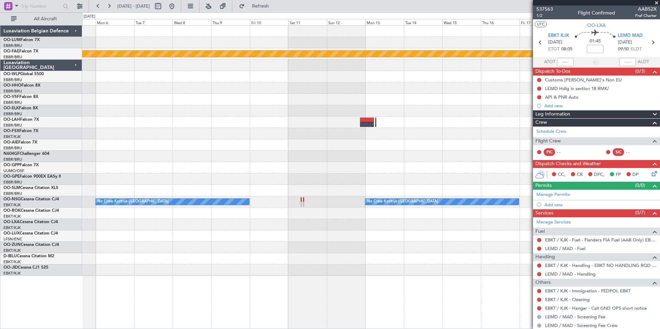
click at [105, 207] on div "No Crew Kortrijk-Wevelgem No Crew Kortrijk-Wevelgem" at bounding box center [371, 202] width 578 height 11
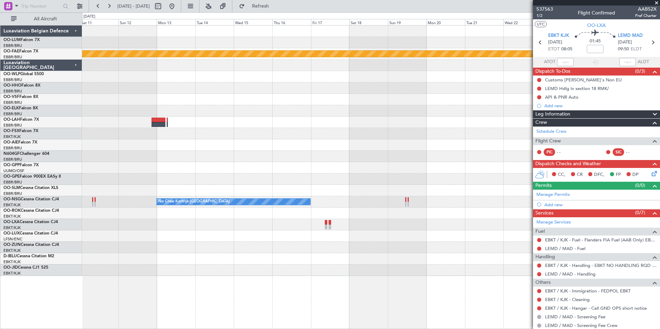
click at [289, 205] on div "No Crew Kortrijk-Wevelgem No Crew Kortrijk-Wevelgem" at bounding box center [371, 202] width 578 height 11
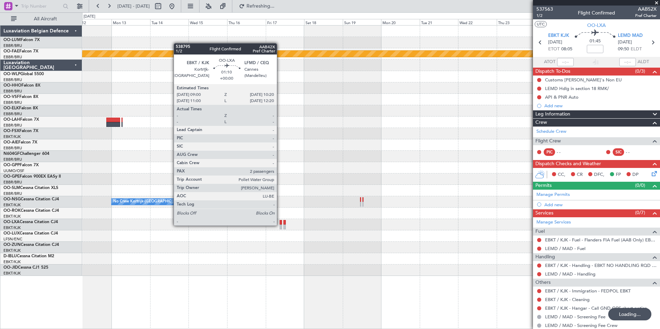
click at [280, 225] on div at bounding box center [281, 227] width 2 height 5
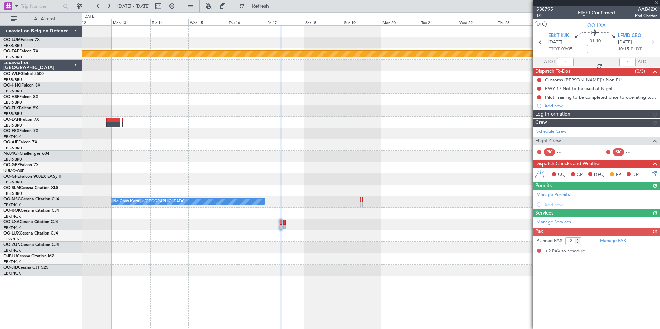
click at [345, 267] on div at bounding box center [371, 270] width 578 height 11
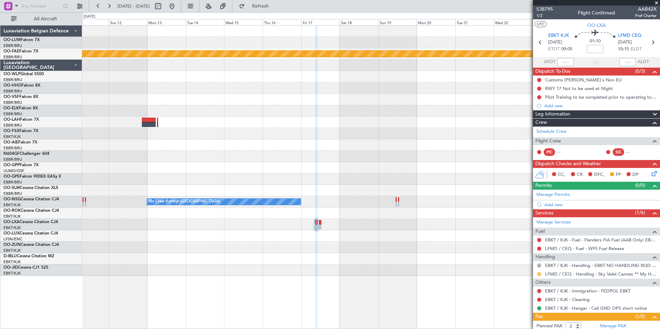
click at [540, 276] on mat-tooltip-component "Requested" at bounding box center [539, 285] width 31 height 18
click at [540, 273] on button at bounding box center [539, 275] width 4 height 4
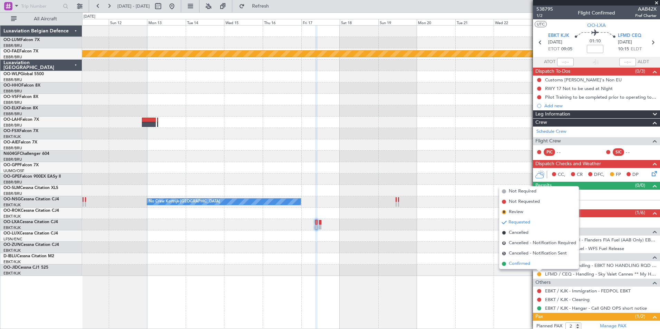
click at [535, 265] on li "Confirmed" at bounding box center [539, 264] width 80 height 10
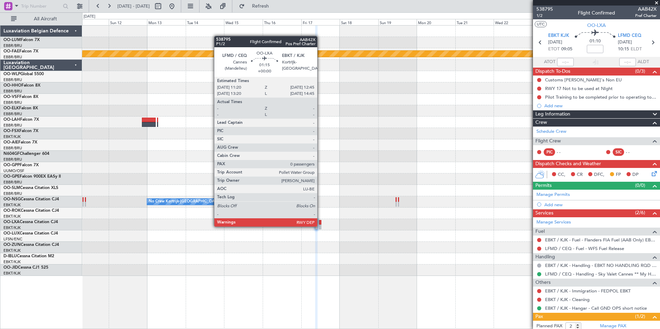
click at [321, 226] on div at bounding box center [320, 227] width 2 height 5
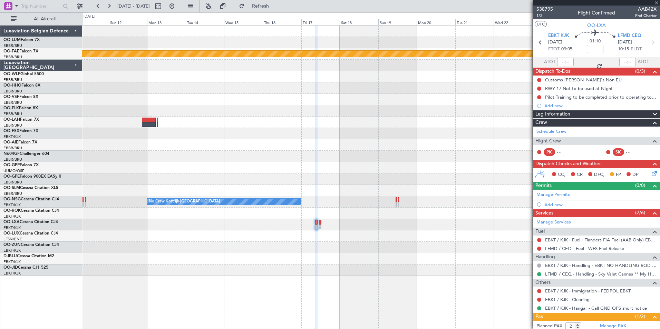
type input "0"
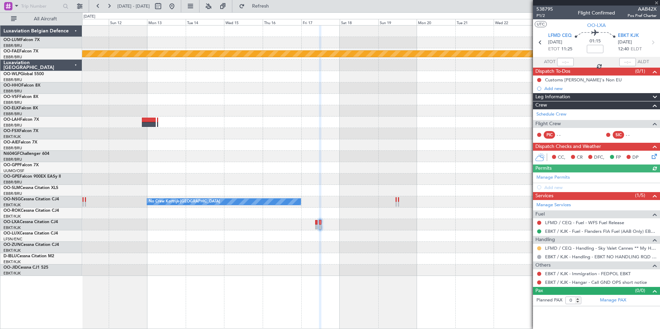
click at [539, 248] on button at bounding box center [539, 249] width 4 height 4
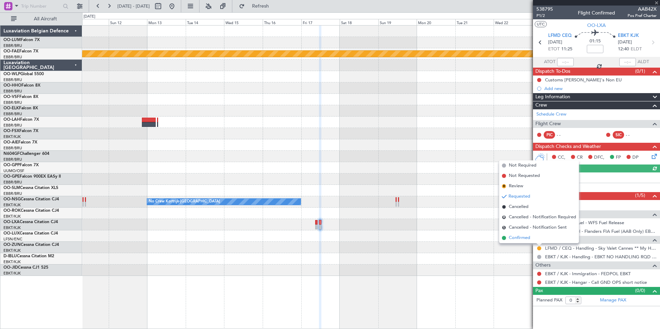
click at [525, 239] on span "Confirmed" at bounding box center [519, 238] width 21 height 7
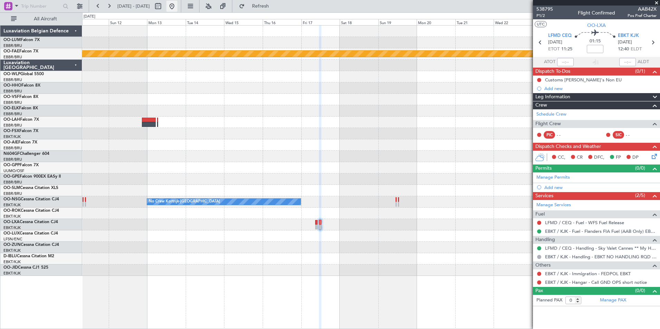
click at [178, 4] on button at bounding box center [171, 6] width 11 height 11
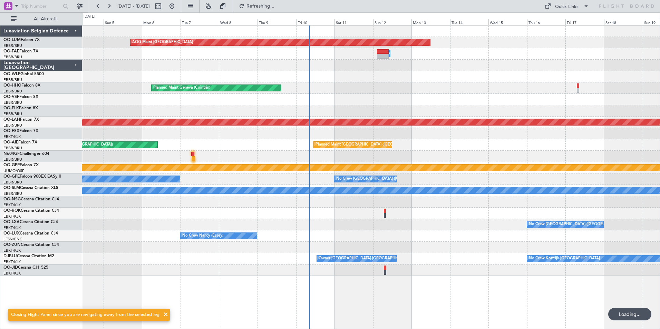
click at [292, 203] on div "AOG Maint Sibiu Owner Melsbroek Air Base AOG Maint Melsbroek Air Base Planned M…" at bounding box center [371, 151] width 578 height 251
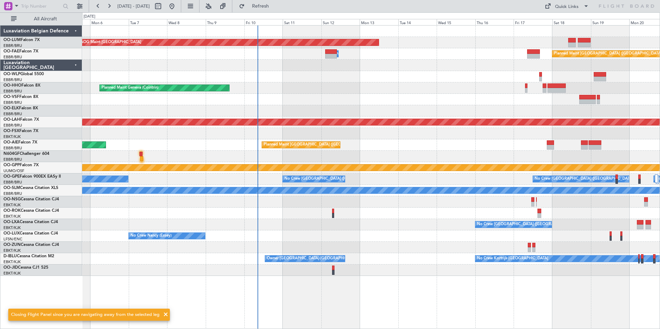
click at [296, 221] on div "No Crew Brussels (Brussels National) AOG Maint Rimini" at bounding box center [371, 224] width 578 height 11
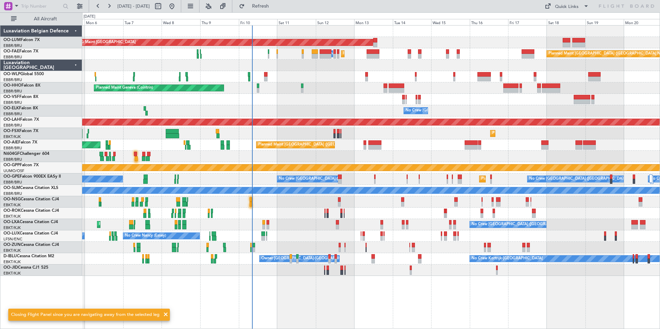
click at [249, 200] on div at bounding box center [371, 202] width 578 height 11
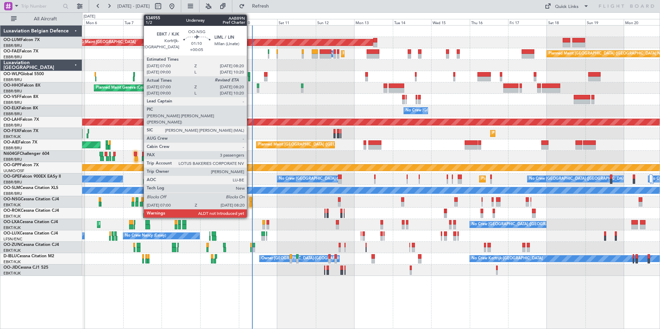
click at [250, 202] on div at bounding box center [251, 204] width 2 height 5
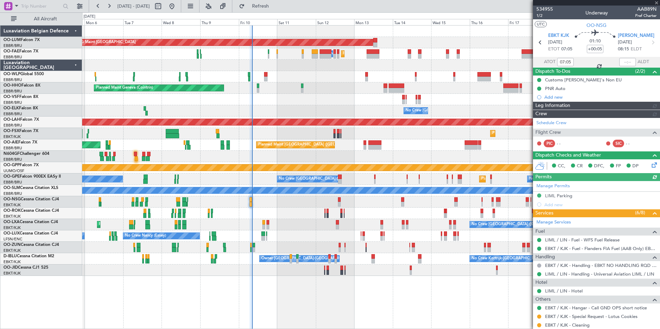
click at [625, 62] on div at bounding box center [628, 62] width 17 height 8
click at [629, 62] on div at bounding box center [628, 62] width 17 height 8
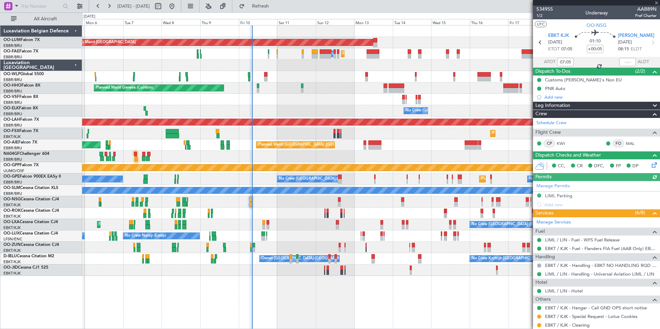
click at [624, 61] on div at bounding box center [628, 62] width 17 height 8
click at [630, 60] on div at bounding box center [628, 62] width 17 height 8
click at [627, 61] on div at bounding box center [628, 62] width 17 height 8
click at [625, 61] on div at bounding box center [628, 62] width 17 height 8
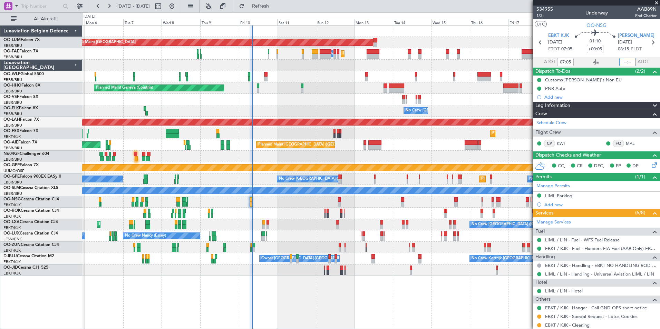
click at [625, 61] on input "text" at bounding box center [628, 62] width 17 height 8
type input "08:15"
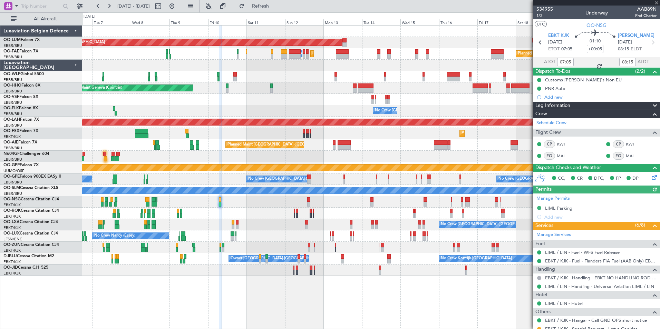
click at [312, 247] on div at bounding box center [371, 247] width 578 height 11
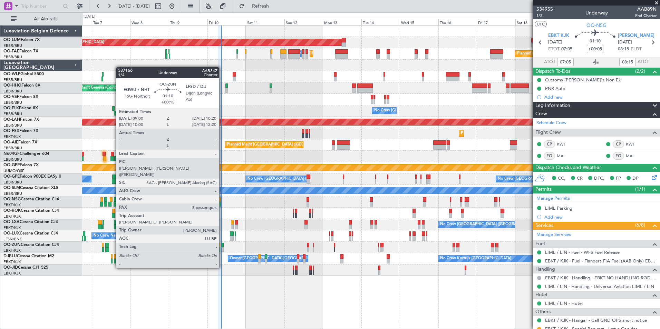
click at [222, 249] on div at bounding box center [222, 250] width 2 height 5
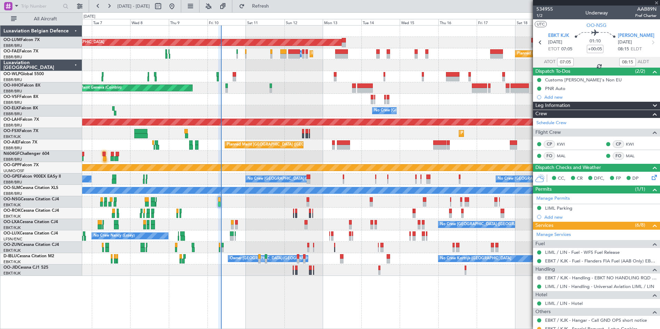
type input "+00:15"
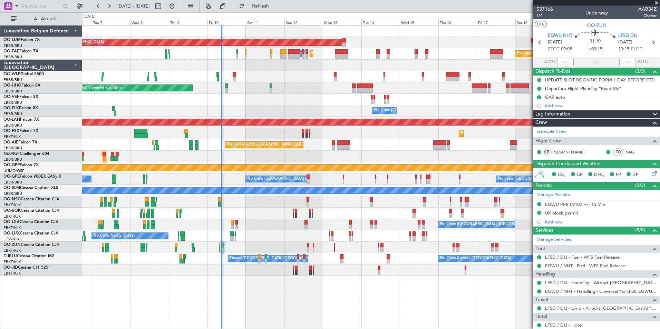
click at [221, 247] on div at bounding box center [371, 247] width 578 height 11
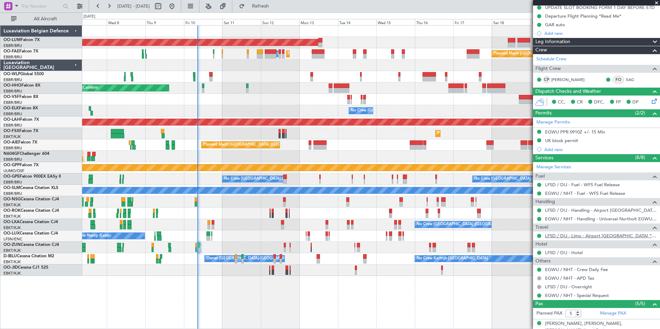
scroll to position [104, 0]
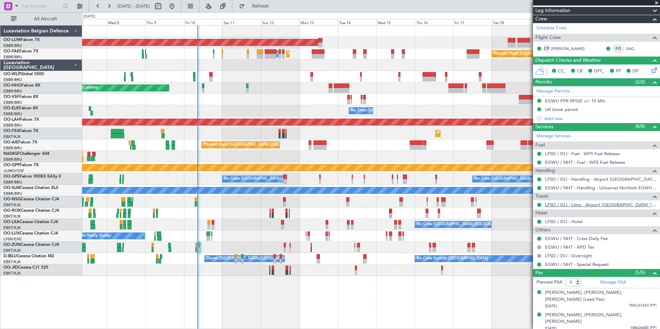
click at [577, 203] on link "LFSD / DIJ - Limo - Airport [GEOGRAPHIC_DATA] **MyHandling** LFSD / DIJ" at bounding box center [601, 205] width 112 height 6
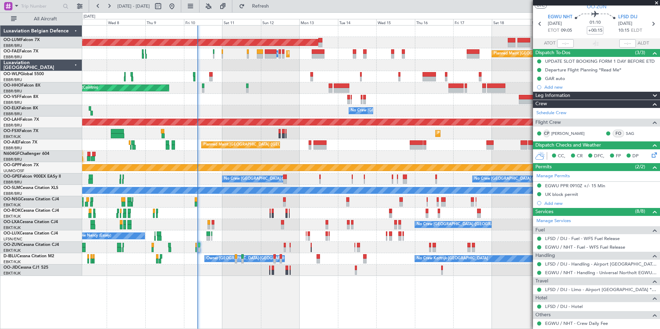
scroll to position [0, 0]
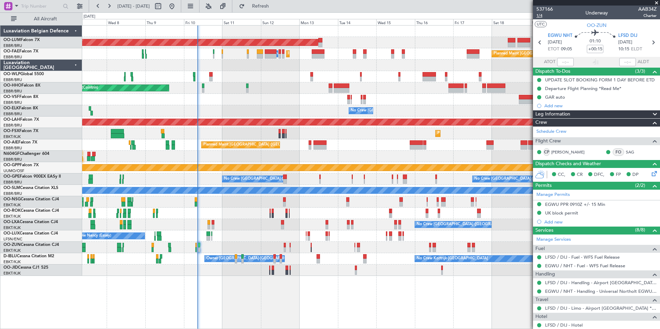
click at [545, 16] on span "1/4" at bounding box center [545, 16] width 17 height 6
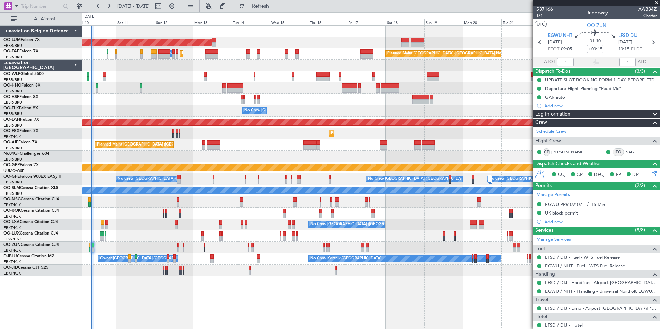
click at [231, 229] on div "No Crew [GEOGRAPHIC_DATA] ([GEOGRAPHIC_DATA] National) Planned Maint [GEOGRAPHI…" at bounding box center [371, 224] width 578 height 11
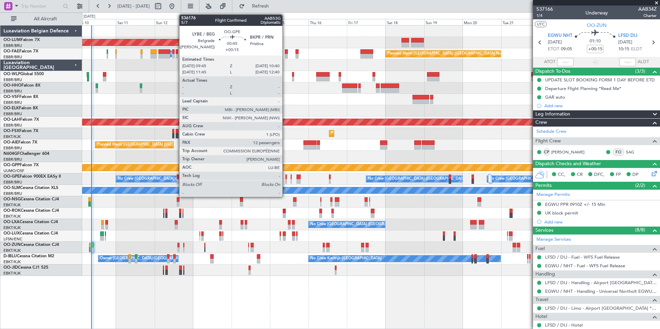
click at [286, 179] on div at bounding box center [287, 181] width 2 height 5
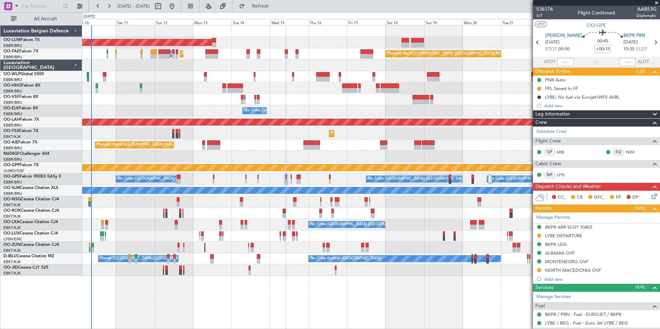
click at [210, 284] on div "AOG Maint Sibiu Owner Melsbroek Air Base Planned Maint Kortrijk-Wevelgem Planne…" at bounding box center [371, 177] width 578 height 304
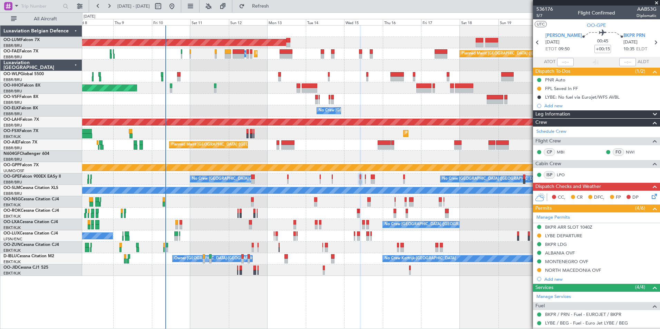
click at [183, 275] on div "No Crew" at bounding box center [371, 270] width 578 height 11
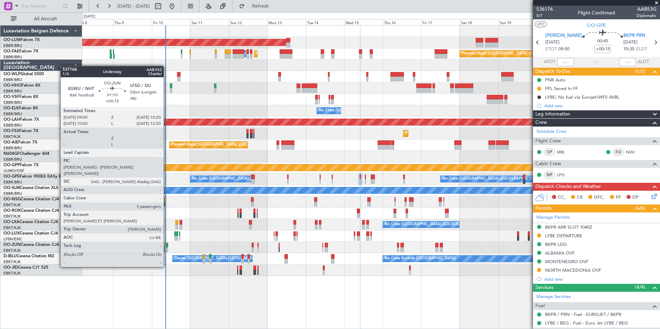
click at [167, 248] on div at bounding box center [167, 250] width 2 height 5
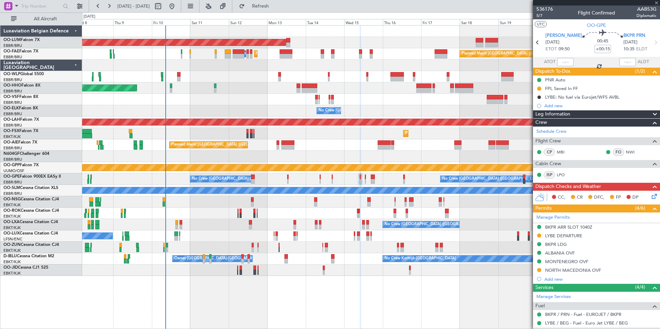
type input "5"
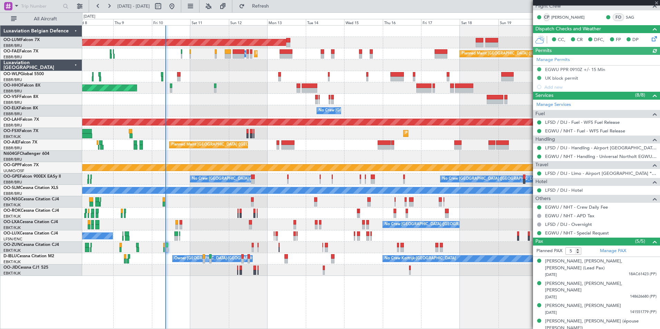
scroll to position [140, 0]
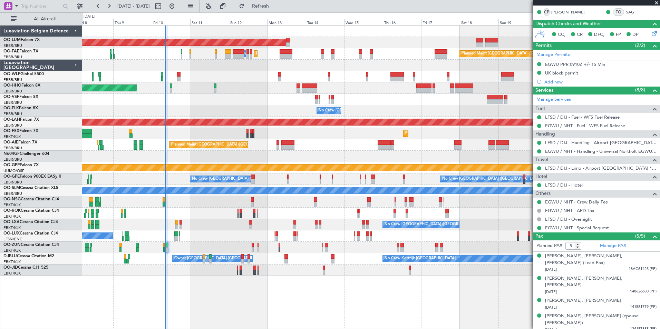
click at [565, 150] on link "EGWU / NHT - Handling - Universal Northolt EGWU / NHT" at bounding box center [601, 152] width 112 height 6
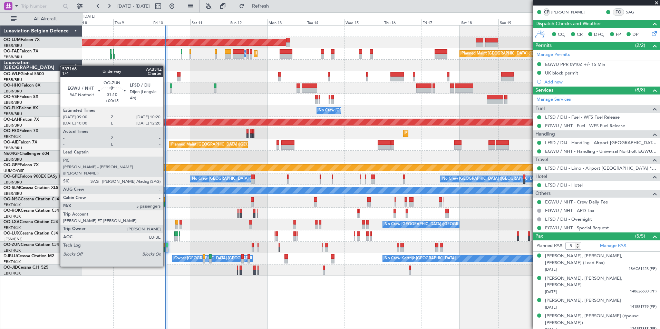
click at [166, 248] on div at bounding box center [167, 250] width 2 height 5
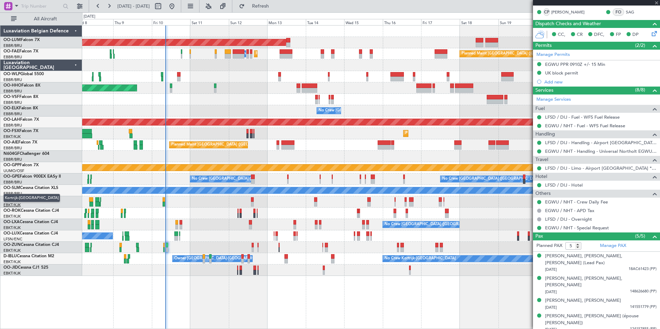
scroll to position [0, 0]
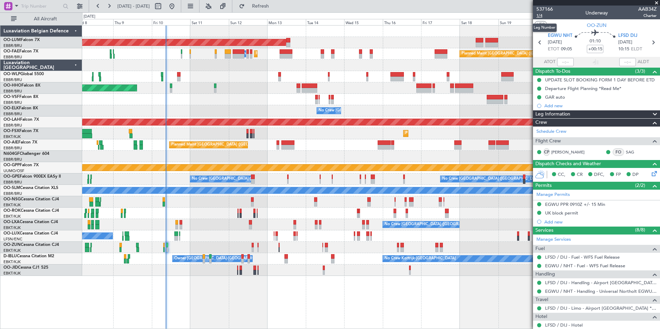
click at [539, 16] on span "1/4" at bounding box center [545, 16] width 17 height 6
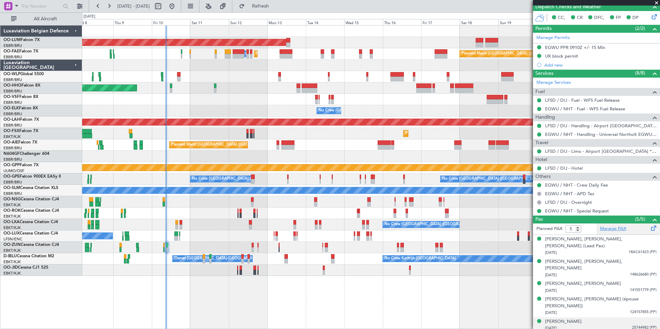
click at [607, 231] on link "Manage PAX" at bounding box center [613, 229] width 26 height 7
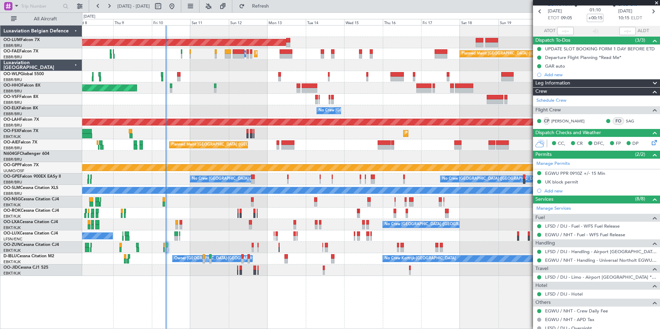
scroll to position [0, 0]
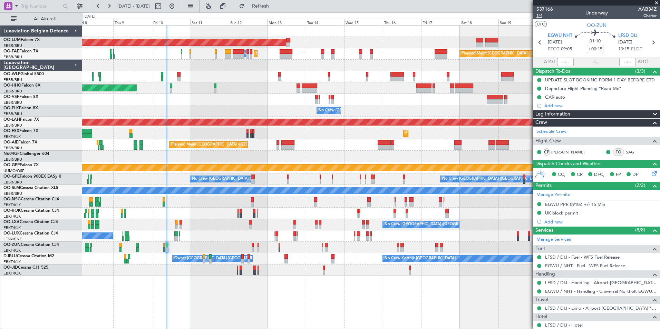
click at [542, 14] on span "1/4" at bounding box center [545, 16] width 17 height 6
